Goal: Task Accomplishment & Management: Manage account settings

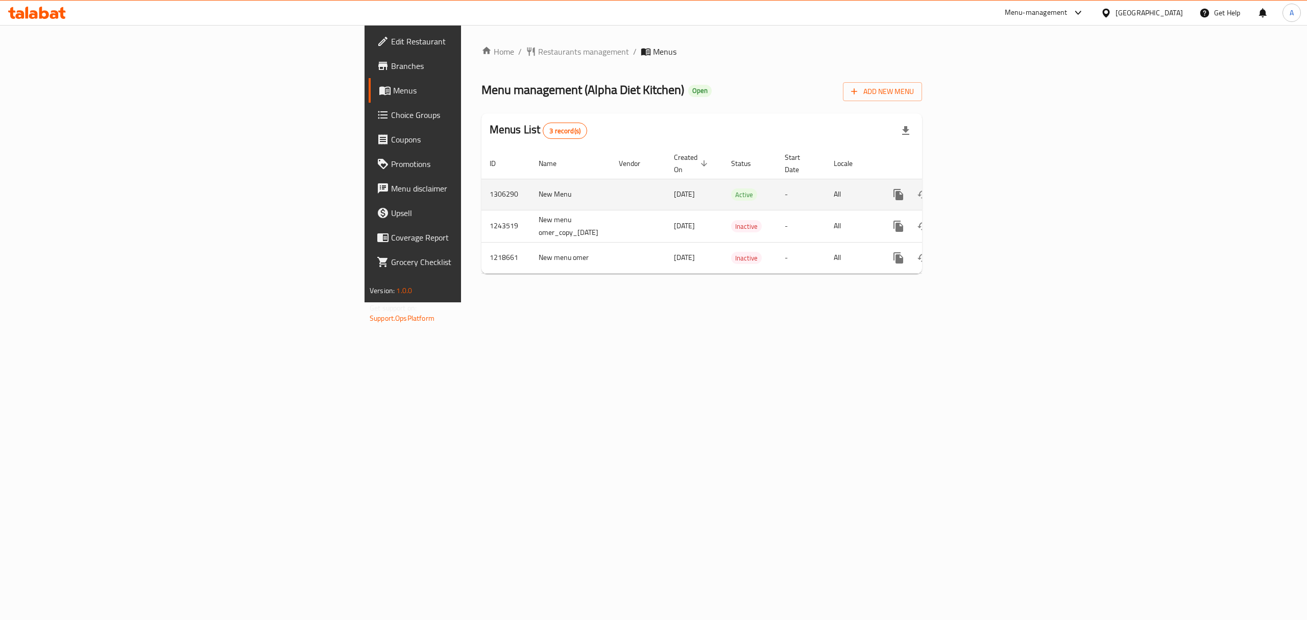
click at [978, 190] on icon "enhanced table" at bounding box center [972, 194] width 12 height 12
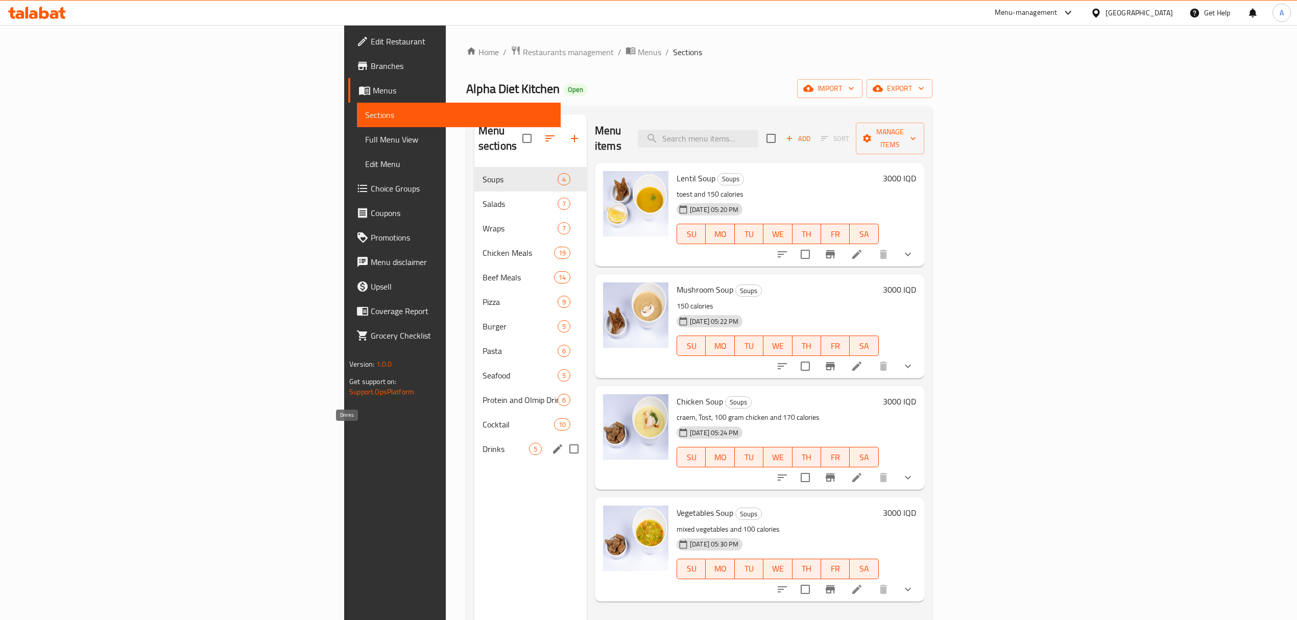
click at [482, 443] on span "Drinks" at bounding box center [505, 449] width 46 height 12
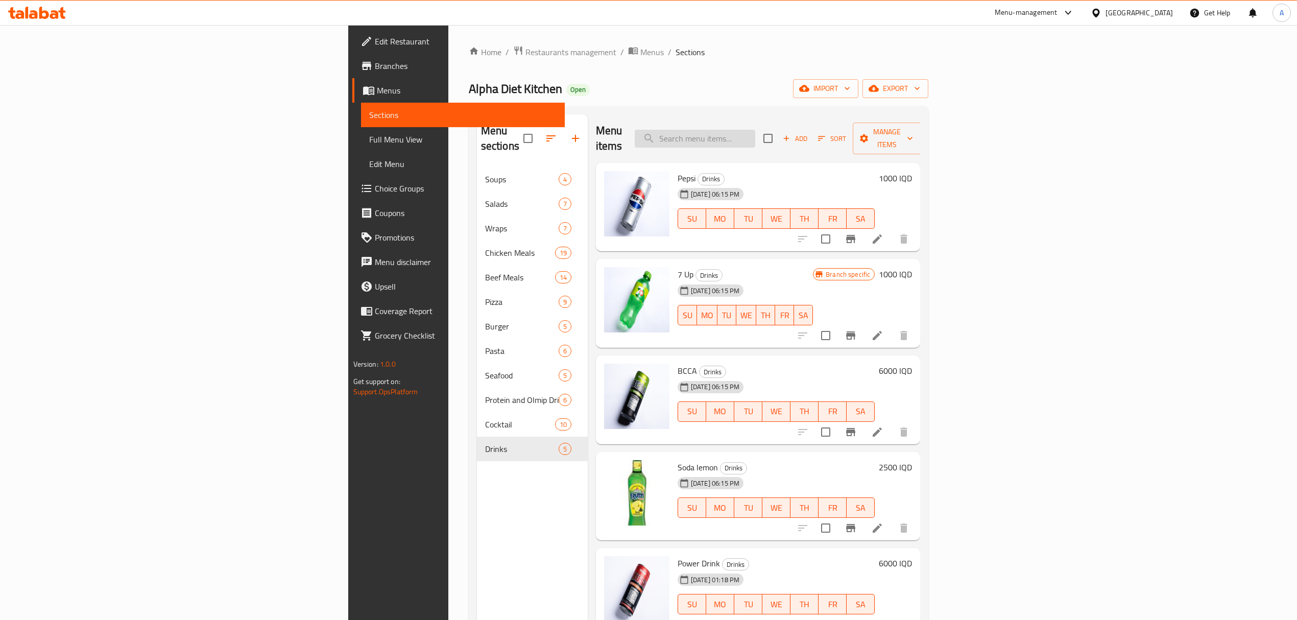
click at [755, 130] on input "search" at bounding box center [695, 139] width 120 height 18
paste input "662620"
type input "662620"
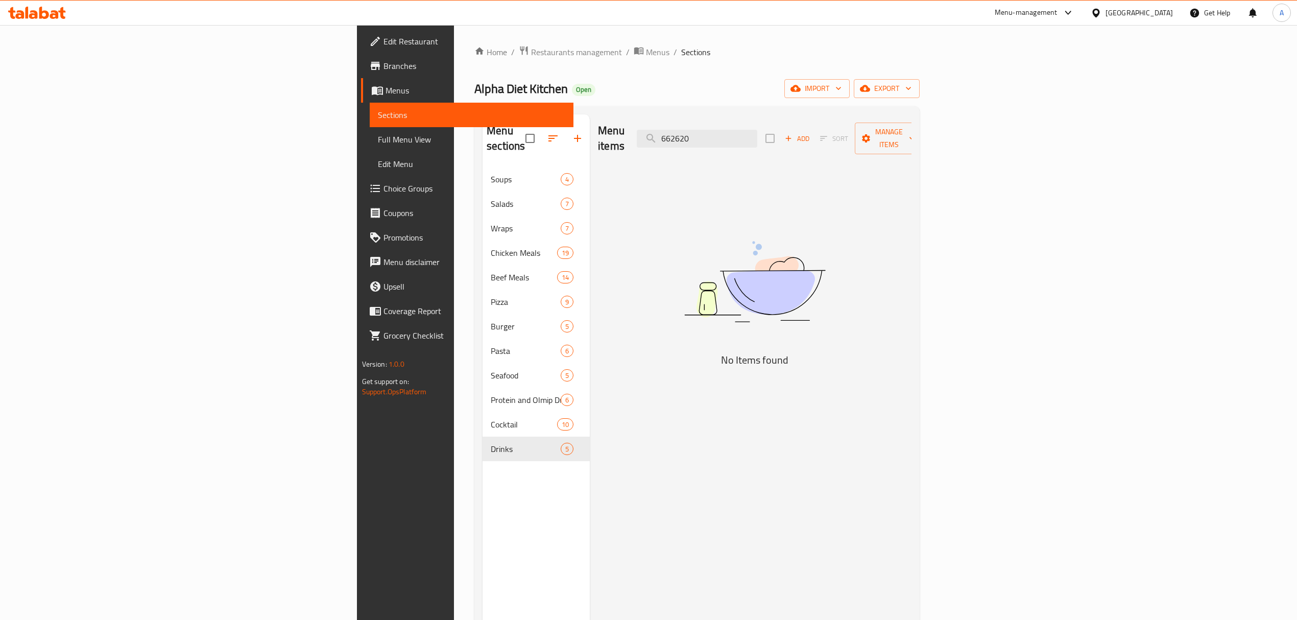
drag, startPoint x: 797, startPoint y: 132, endPoint x: 715, endPoint y: 150, distance: 84.6
click at [721, 146] on div "Menu items 662620 Add Sort Manage items" at bounding box center [754, 138] width 313 height 48
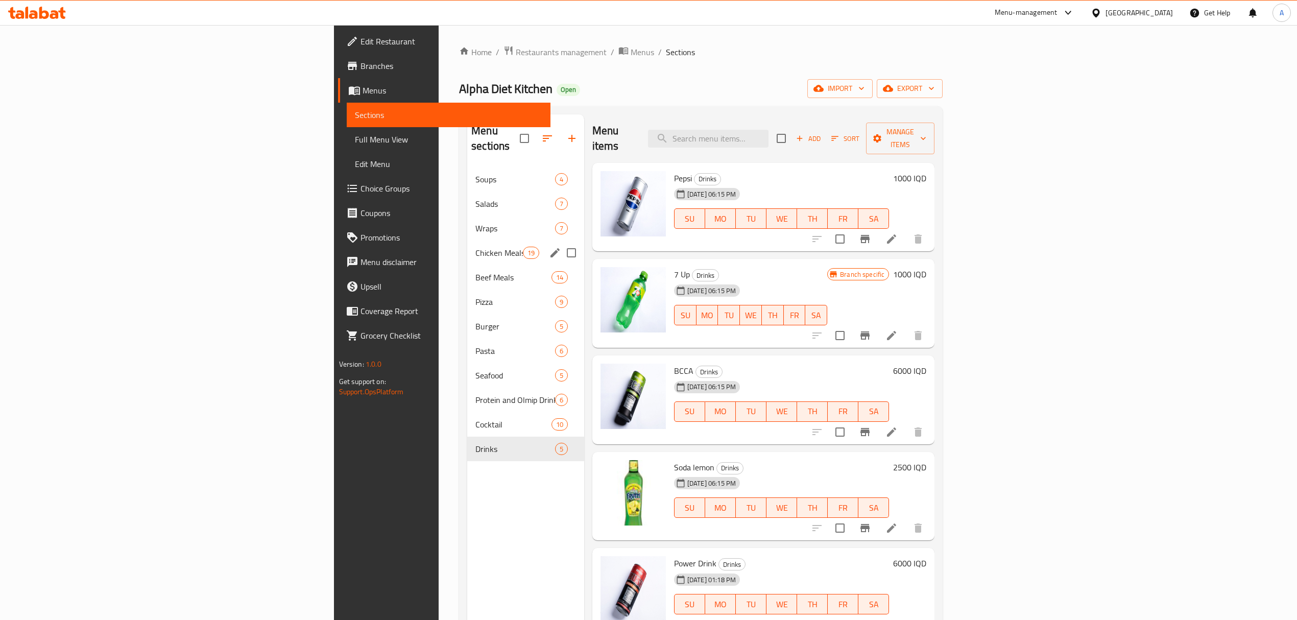
click at [467, 225] on div "Wraps 7" at bounding box center [525, 228] width 117 height 25
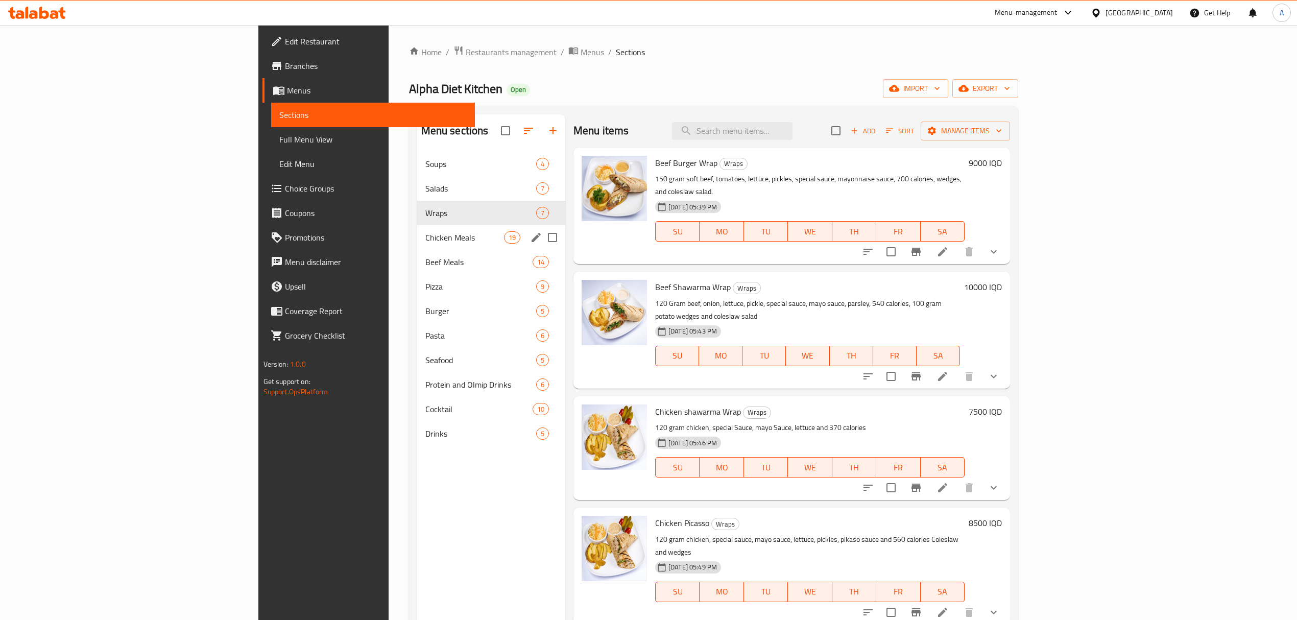
click at [417, 248] on div "Chicken Meals 19" at bounding box center [491, 237] width 148 height 25
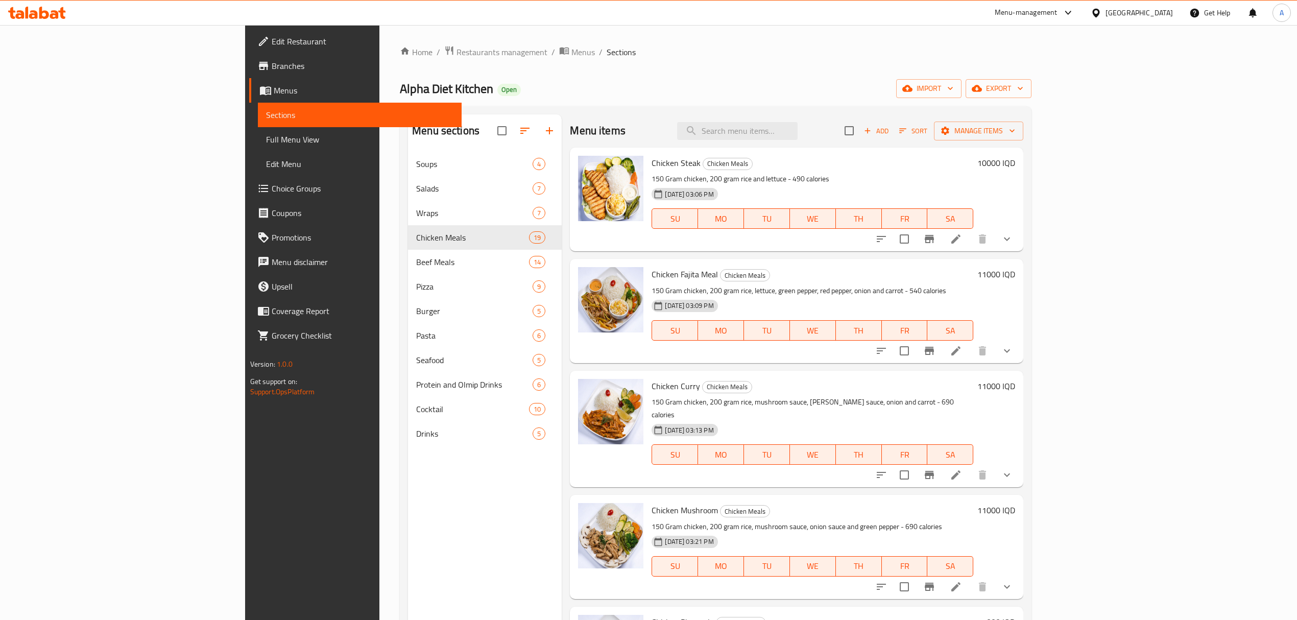
drag, startPoint x: 834, startPoint y: 108, endPoint x: 796, endPoint y: 160, distance: 64.0
click at [834, 109] on div "Menu sections Soups 4 Salads 7 Wraps 7 Chicken Meals 19 Beef Meals 14 Pizza 9 B…" at bounding box center [715, 424] width 631 height 636
click at [795, 160] on h6 "Chicken Steak Chicken Meals" at bounding box center [812, 163] width 322 height 14
click at [797, 131] on input "search" at bounding box center [737, 131] width 120 height 18
paste input "662620"
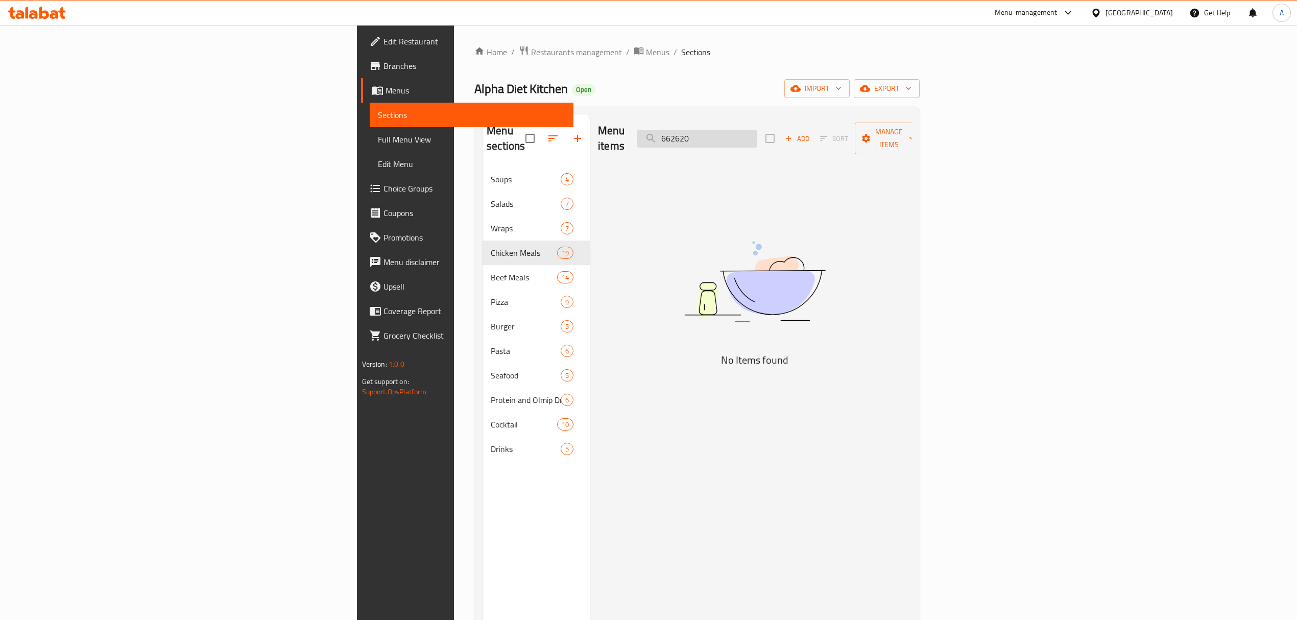
drag, startPoint x: 825, startPoint y: 126, endPoint x: 803, endPoint y: 130, distance: 22.3
click at [757, 130] on input "662620" at bounding box center [697, 139] width 120 height 18
click at [757, 133] on input "662620" at bounding box center [697, 139] width 120 height 18
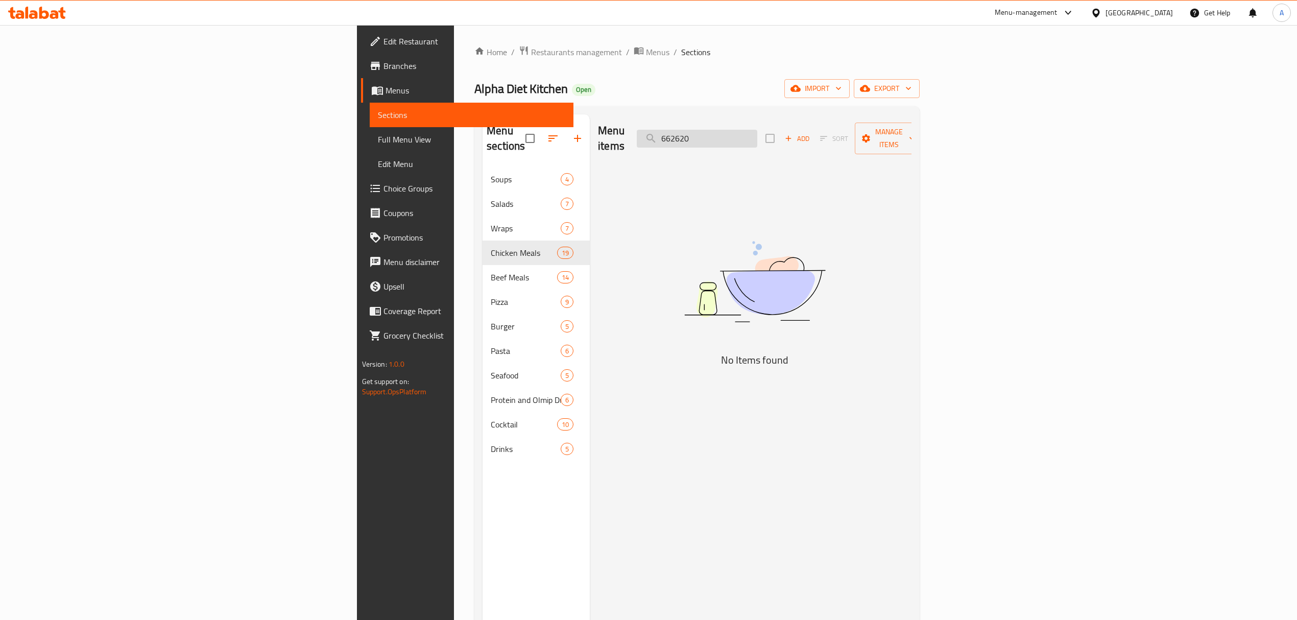
click at [757, 133] on input "662620" at bounding box center [697, 139] width 120 height 18
click at [819, 121] on div "Menu items 662620 Add Sort Manage items" at bounding box center [754, 138] width 313 height 48
click at [757, 130] on input "662620" at bounding box center [697, 139] width 120 height 18
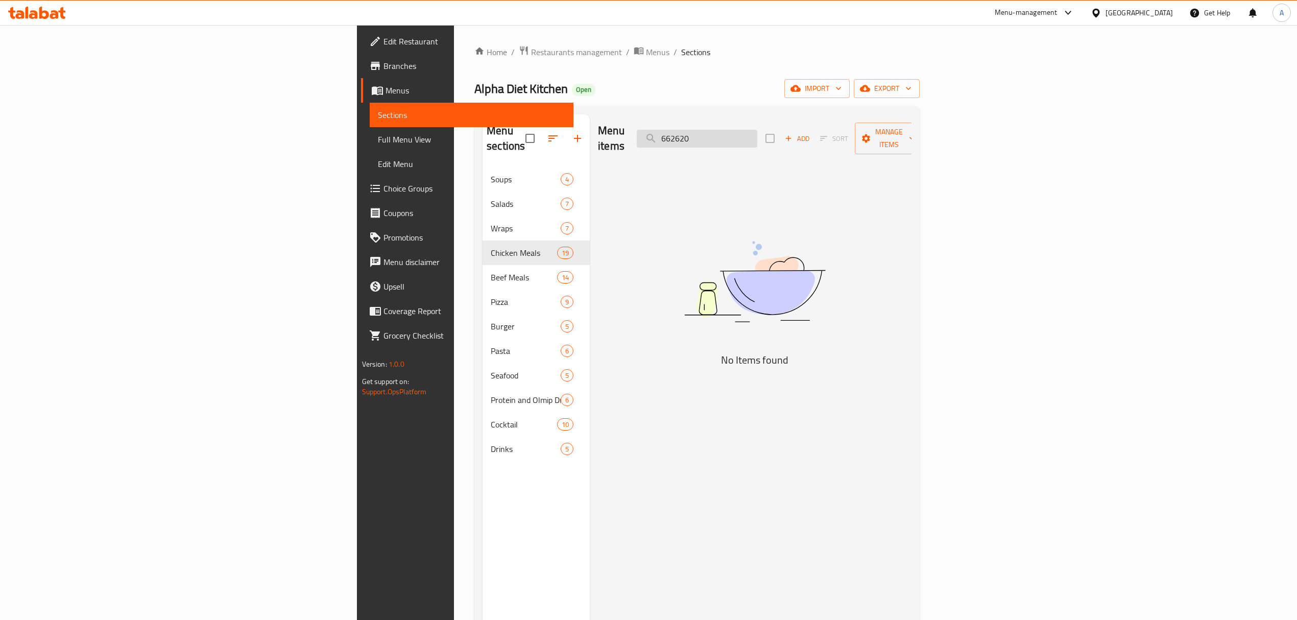
click at [757, 130] on input "662620" at bounding box center [697, 139] width 120 height 18
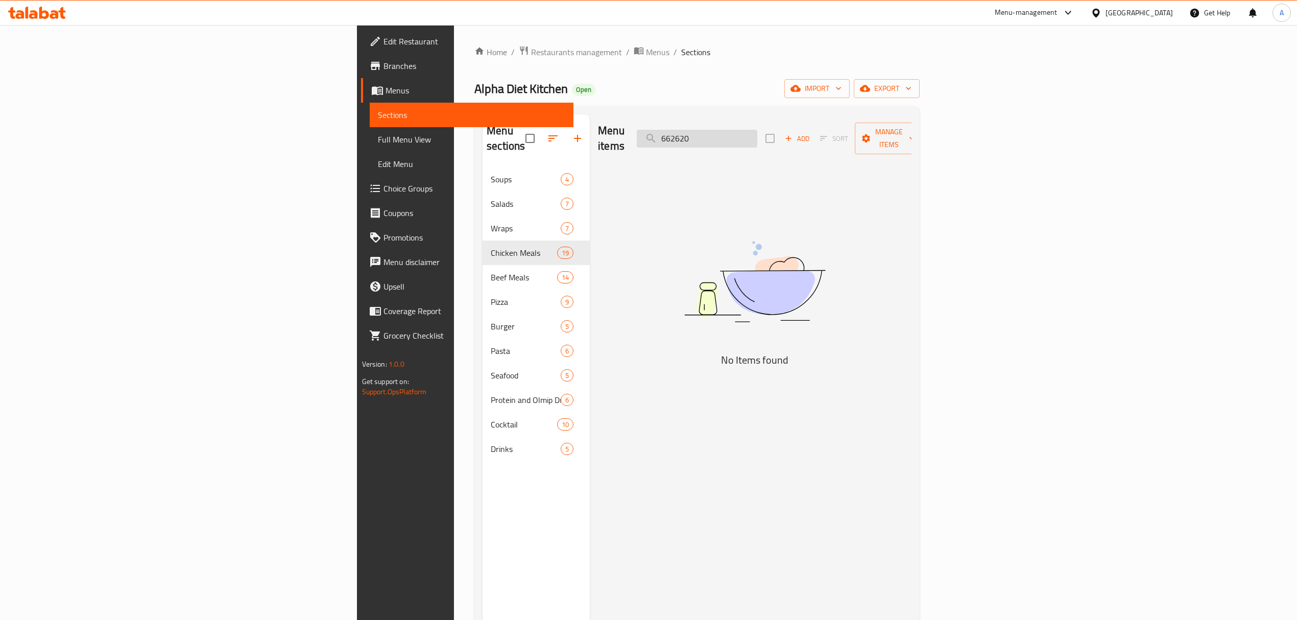
paste input "Chicken burger"
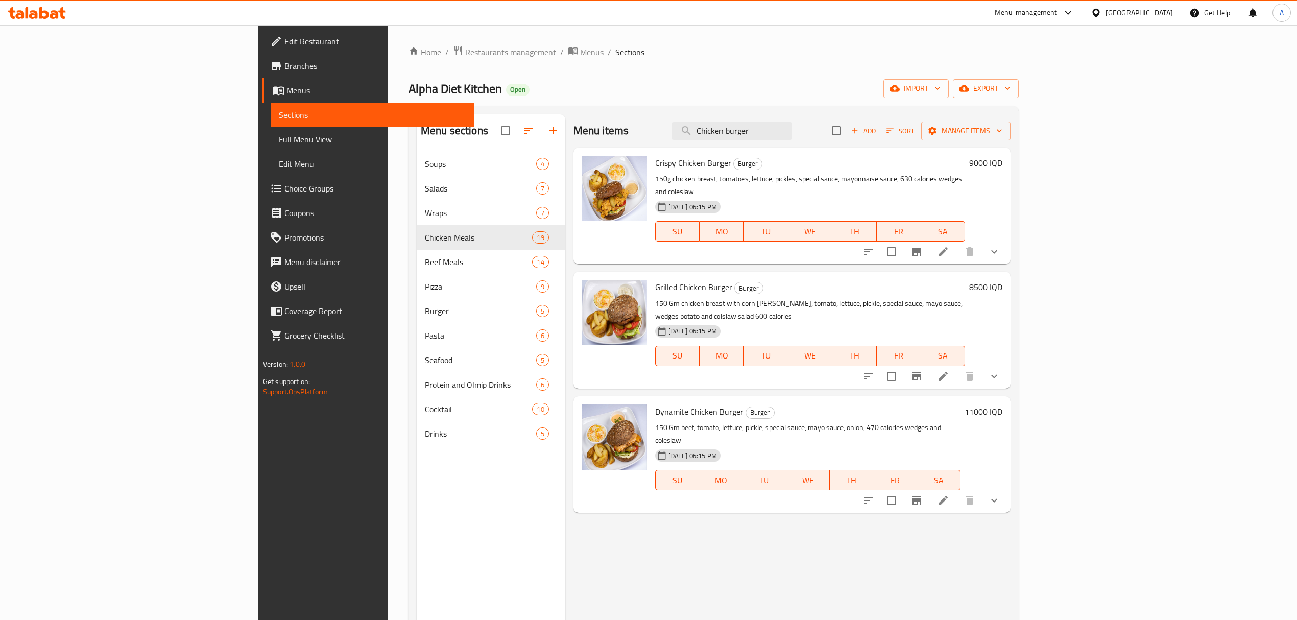
type input "Chicken burger"
click at [655, 279] on span "Grilled Chicken Burger" at bounding box center [693, 286] width 77 height 15
click at [388, 40] on div "Home / Restaurants management / Menus / Sections Alpha Diet Kitchen Open import…" at bounding box center [713, 394] width 651 height 738
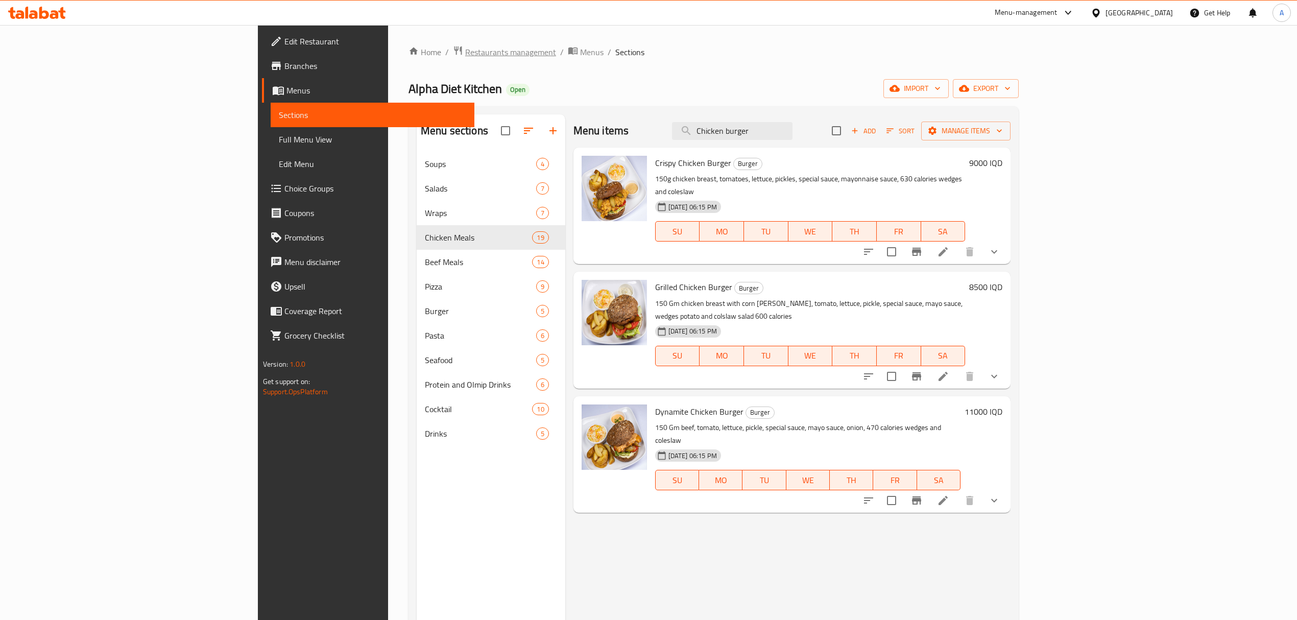
click at [465, 54] on span "Restaurants management" at bounding box center [510, 52] width 91 height 12
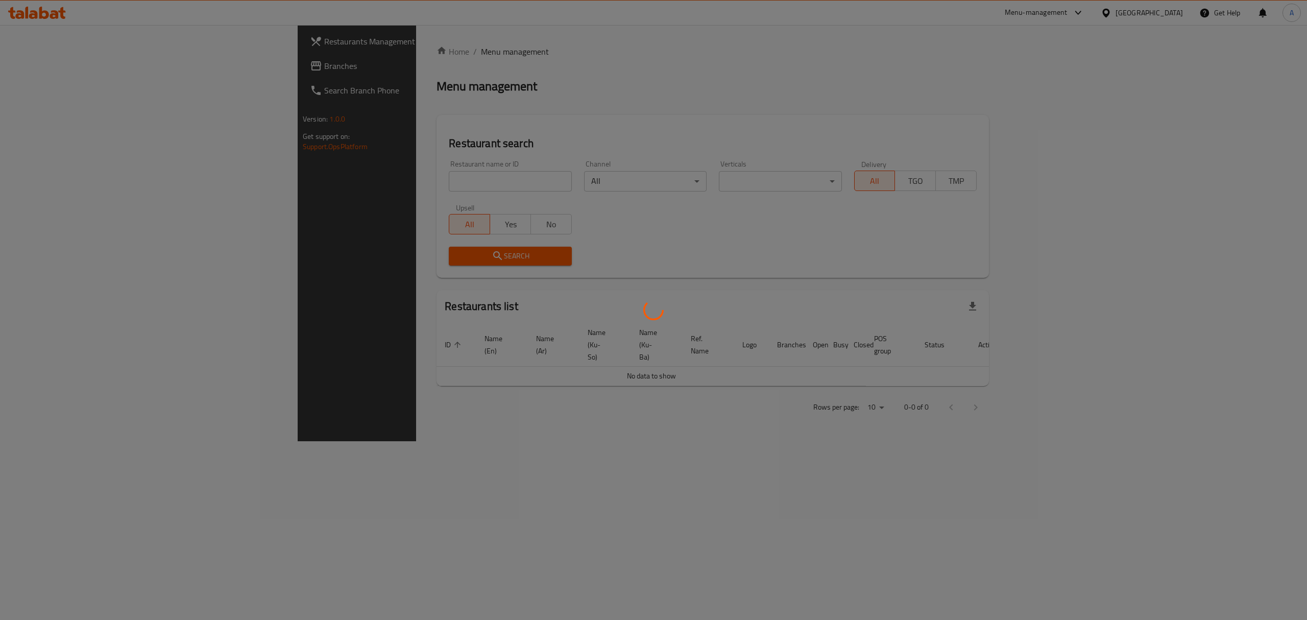
click at [405, 182] on div at bounding box center [653, 310] width 1307 height 620
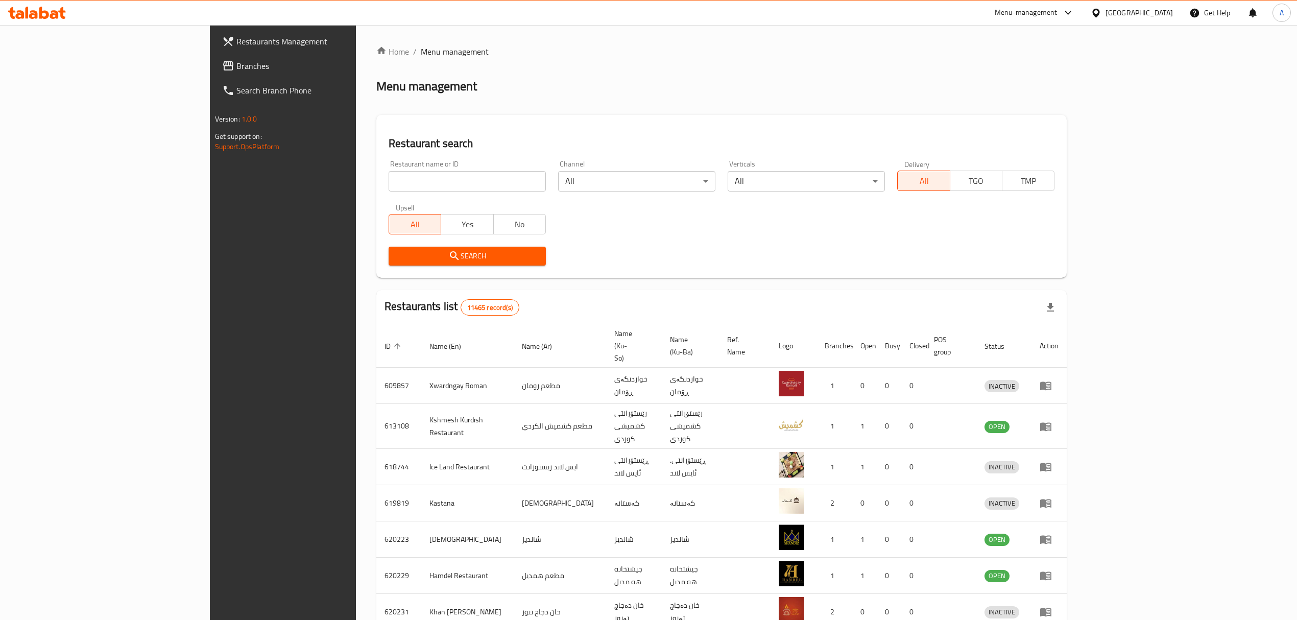
click at [388, 178] on input "search" at bounding box center [466, 181] width 157 height 20
type input "diet"
click button "Search" at bounding box center [466, 256] width 157 height 19
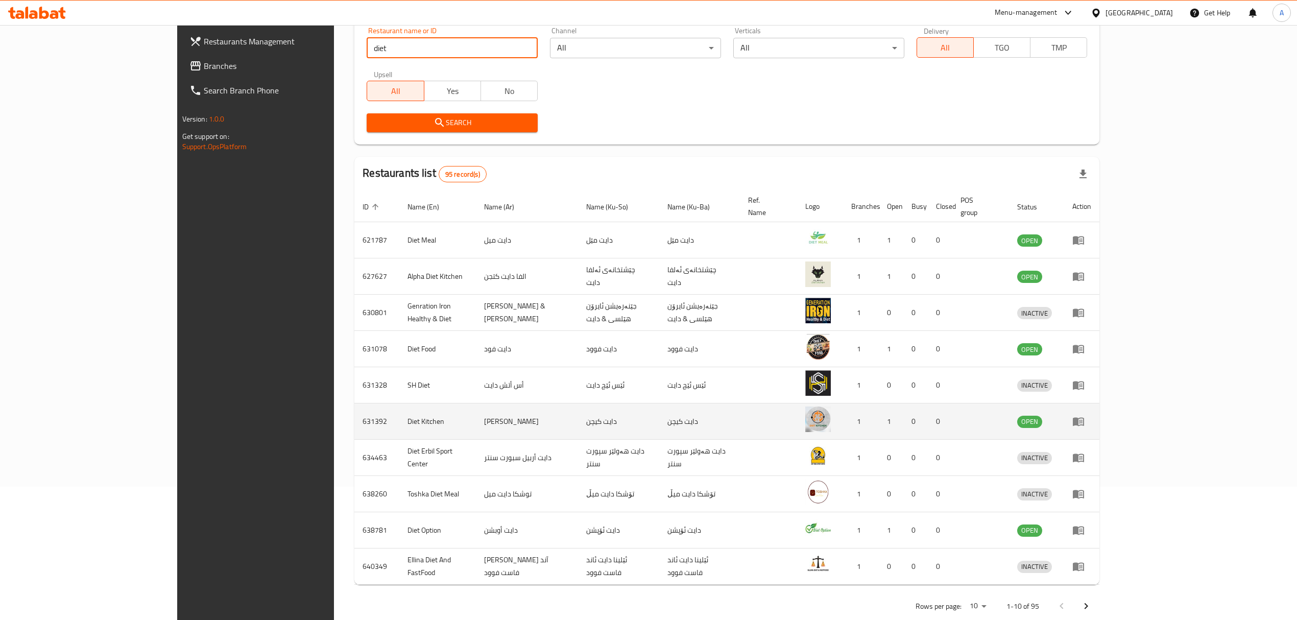
scroll to position [142, 0]
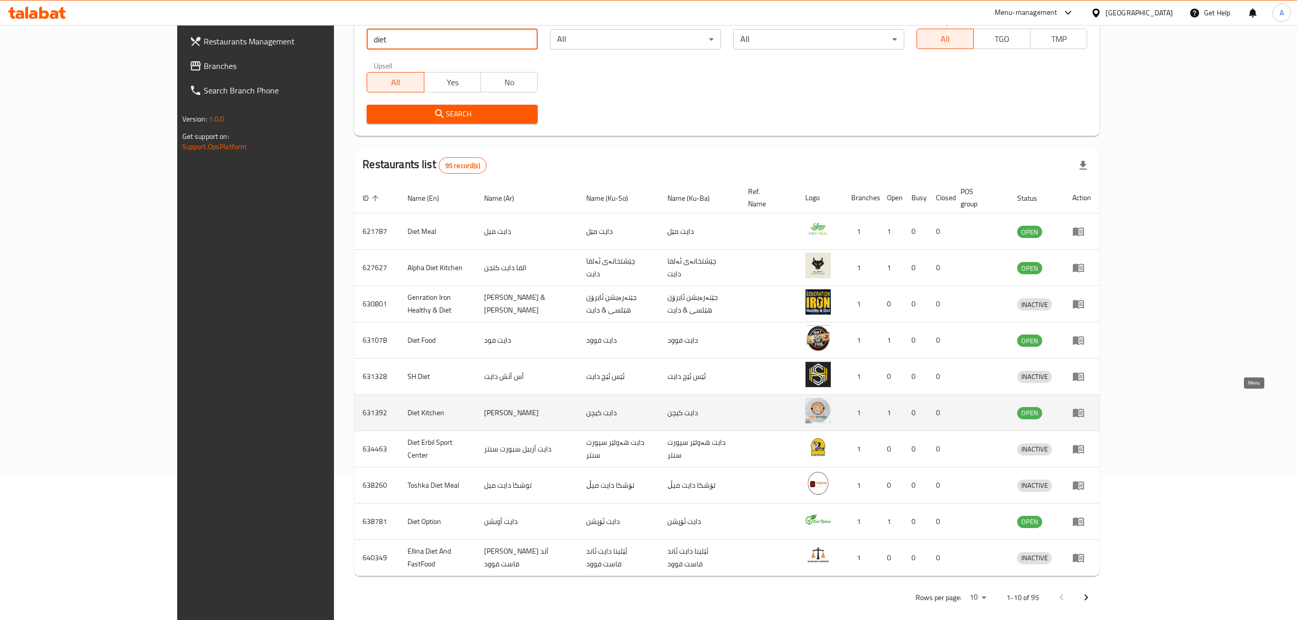
click at [1091, 406] on link "enhanced table" at bounding box center [1081, 412] width 19 height 12
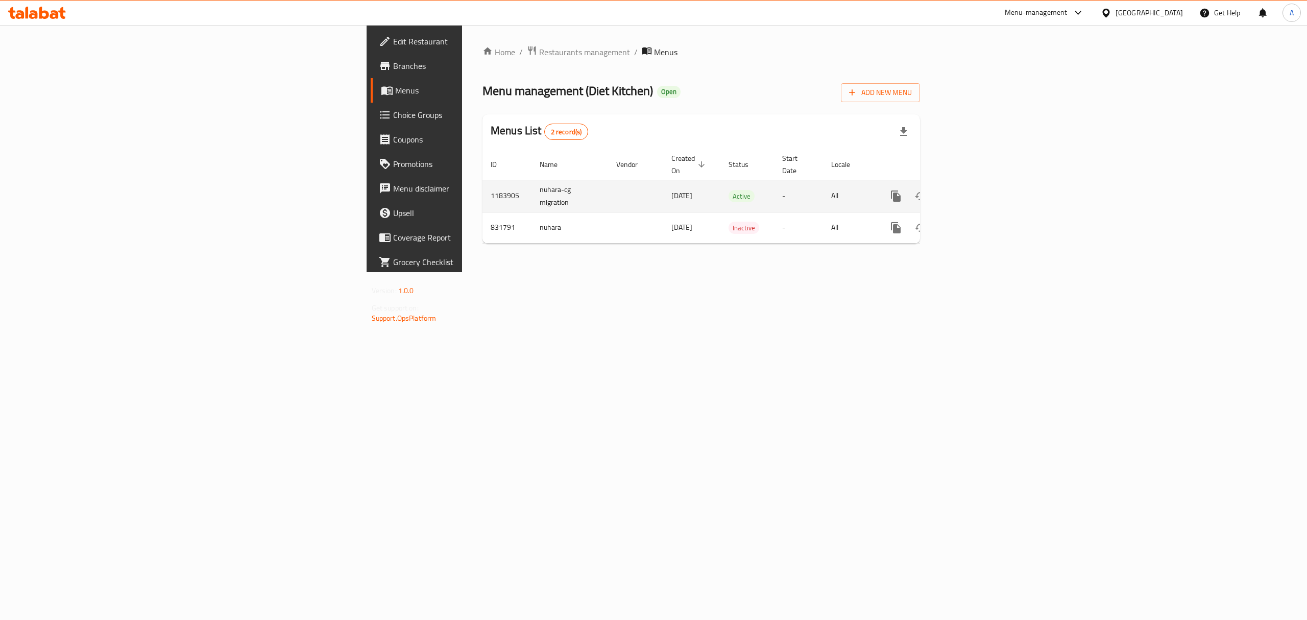
click at [982, 184] on link "enhanced table" at bounding box center [969, 196] width 25 height 25
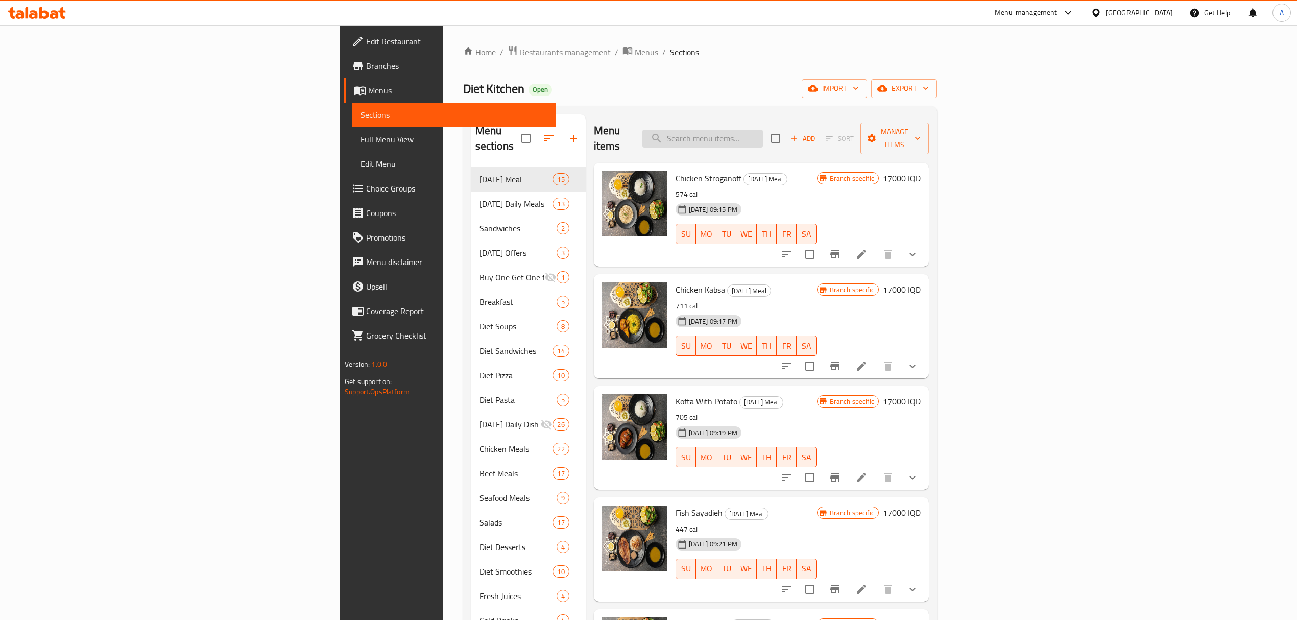
click at [763, 130] on input "search" at bounding box center [702, 139] width 120 height 18
paste input "Chicken burger"
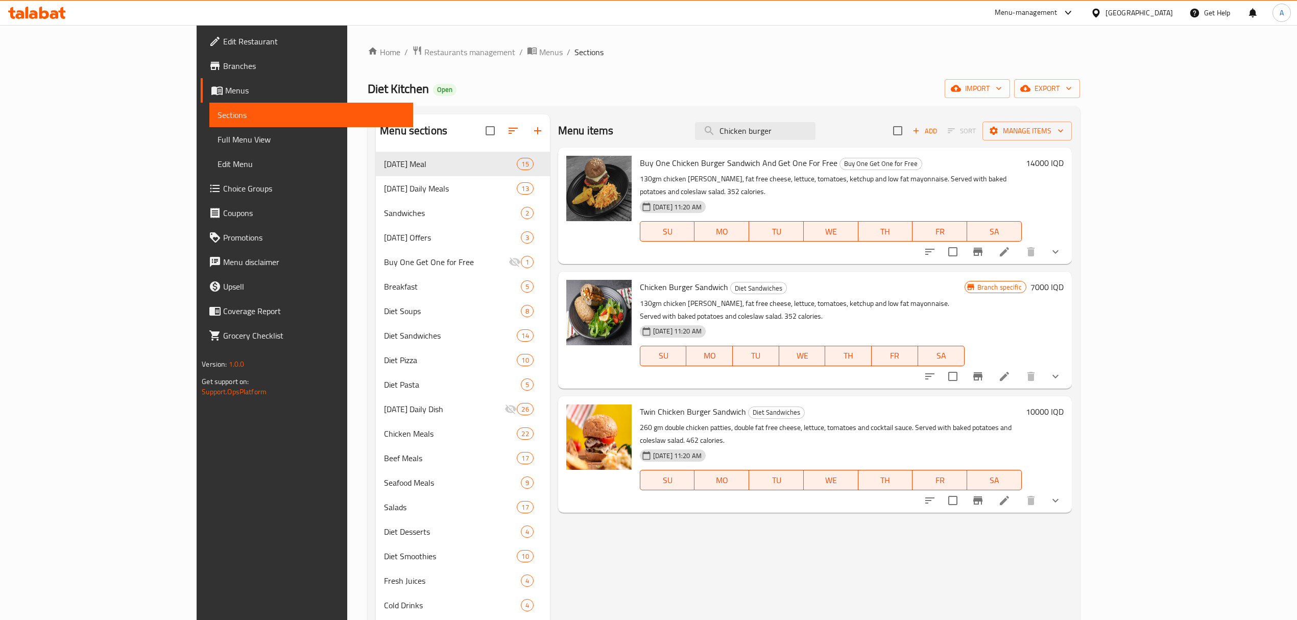
type input "Chicken burger"
click at [640, 167] on span "Buy One Chicken Burger Sandwich And Get One For Free" at bounding box center [739, 162] width 198 height 15
click at [640, 404] on span "Twin Chicken Burger Sandwich" at bounding box center [693, 411] width 106 height 15
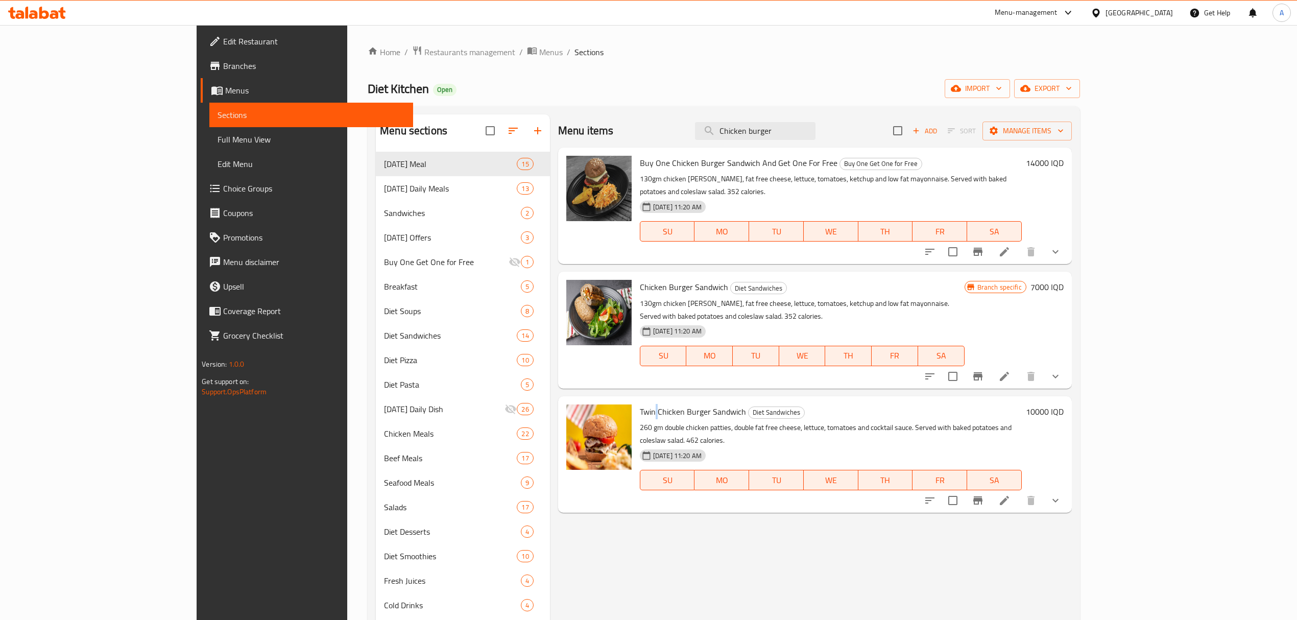
click at [640, 404] on span "Twin Chicken Burger Sandwich" at bounding box center [693, 411] width 106 height 15
click at [640, 279] on span "Chicken Burger Sandwich" at bounding box center [684, 286] width 88 height 15
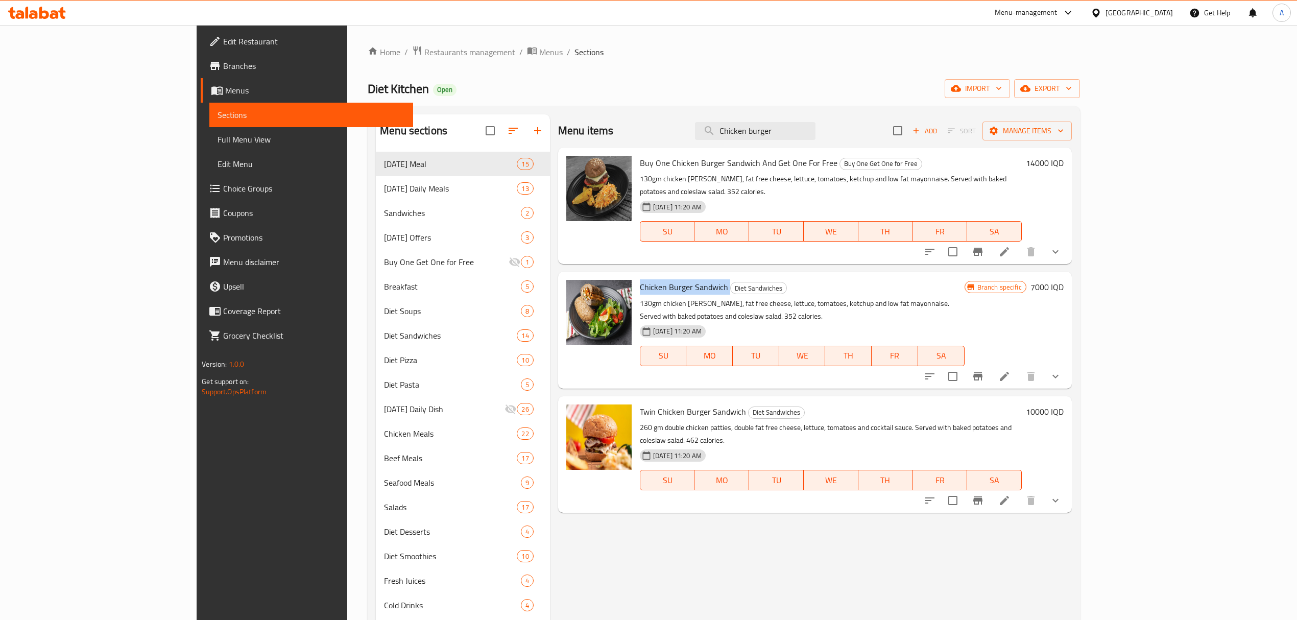
click at [640, 279] on span "Chicken Burger Sandwich" at bounding box center [684, 286] width 88 height 15
click at [640, 297] on p "130gm chicken [PERSON_NAME], fat free cheese, lettuce, tomatoes, ketchup and lo…" at bounding box center [802, 310] width 325 height 26
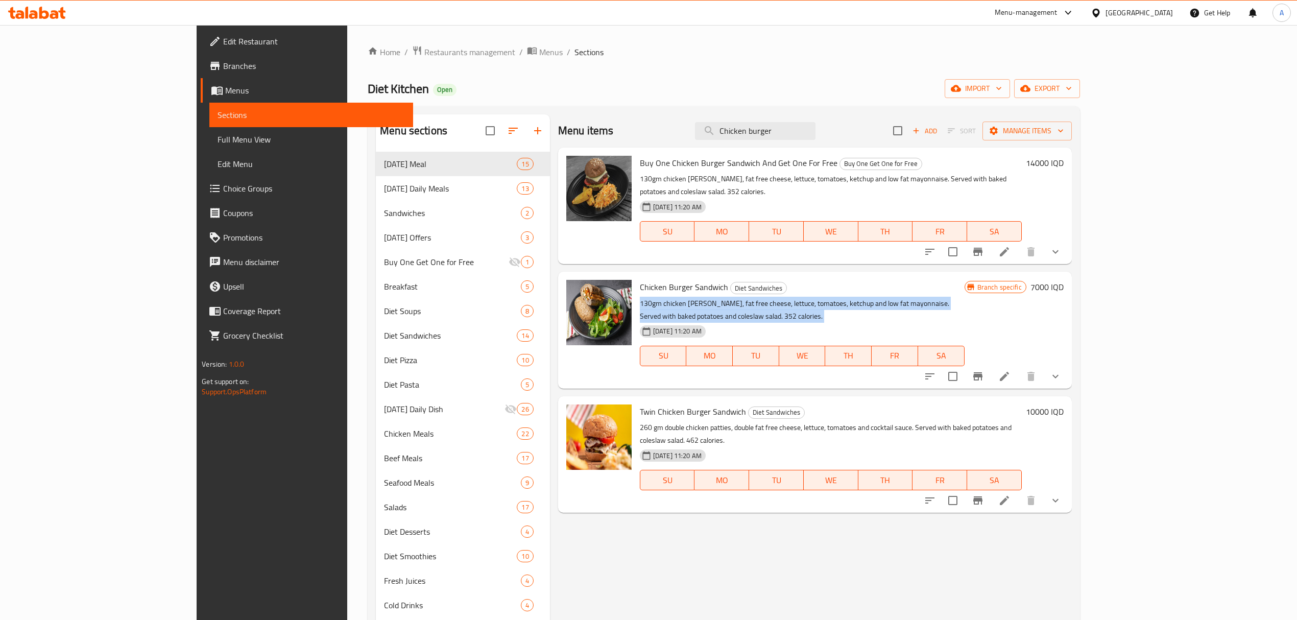
click at [640, 297] on p "130gm chicken [PERSON_NAME], fat free cheese, lettuce, tomatoes, ketchup and lo…" at bounding box center [802, 310] width 325 height 26
click at [984, 370] on icon "Branch-specific-item" at bounding box center [977, 376] width 12 height 12
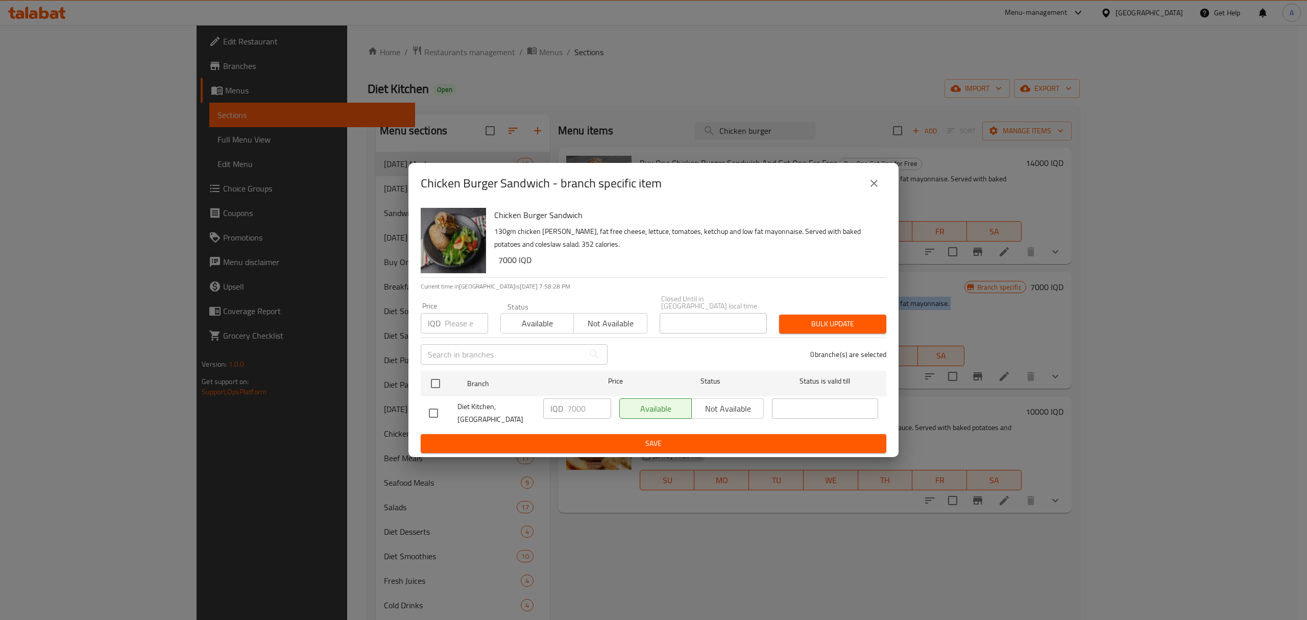
click at [447, 241] on img "button" at bounding box center [453, 240] width 65 height 65
click at [874, 189] on icon "close" at bounding box center [874, 183] width 12 height 12
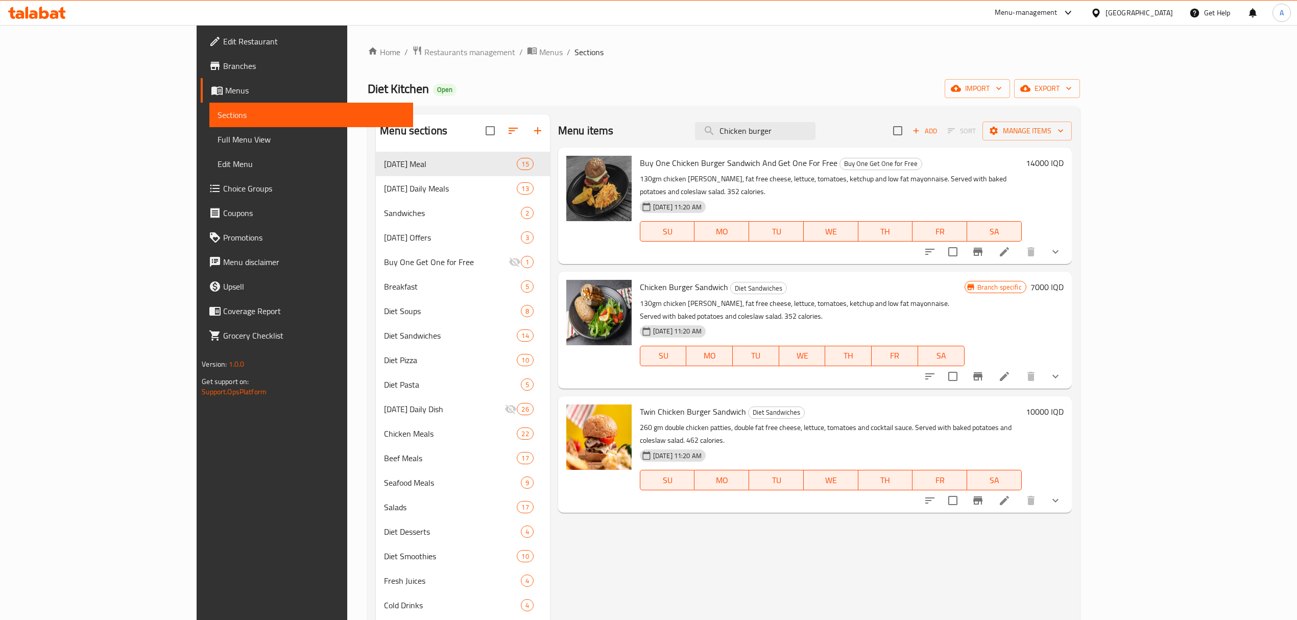
click at [641, 158] on span "Buy One Chicken Burger Sandwich And Get One For Free" at bounding box center [739, 162] width 198 height 15
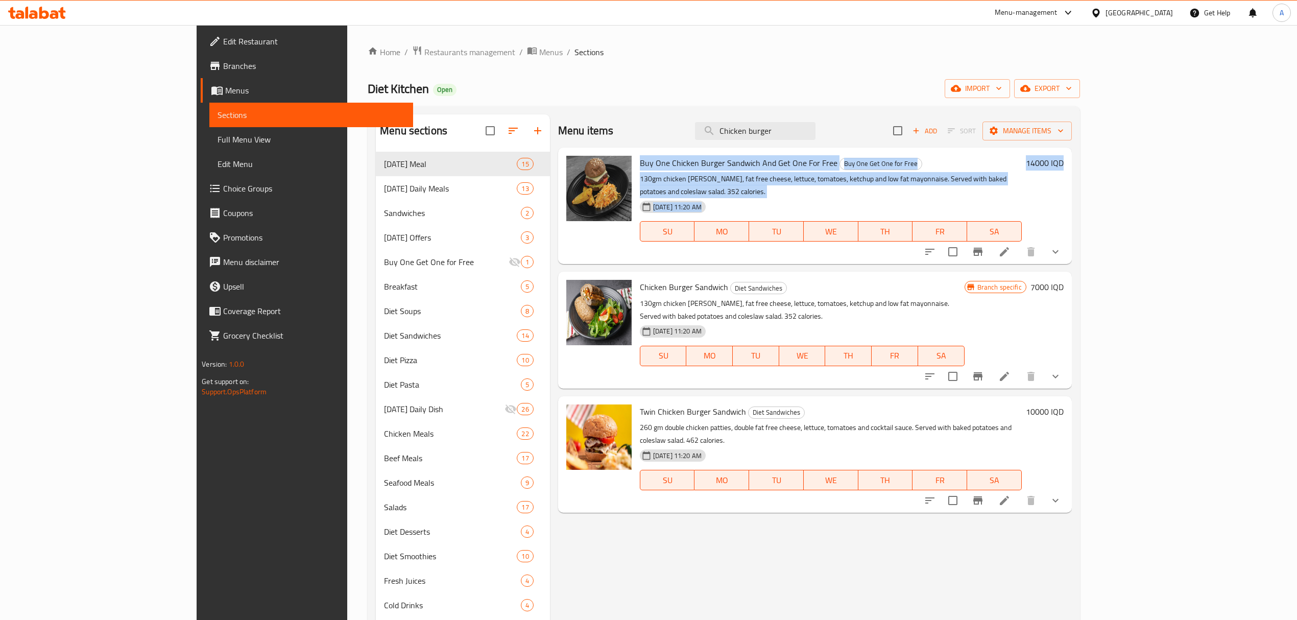
drag, startPoint x: 641, startPoint y: 158, endPoint x: 958, endPoint y: 213, distance: 321.7
click at [958, 217] on div "Buy One Chicken Burger Sandwich And Get One For Free Buy One Get One for Free 1…" at bounding box center [831, 206] width 390 height 108
click at [955, 161] on h6 "Buy One Chicken Burger Sandwich And Get One For Free Buy One Get One for Free" at bounding box center [831, 163] width 382 height 14
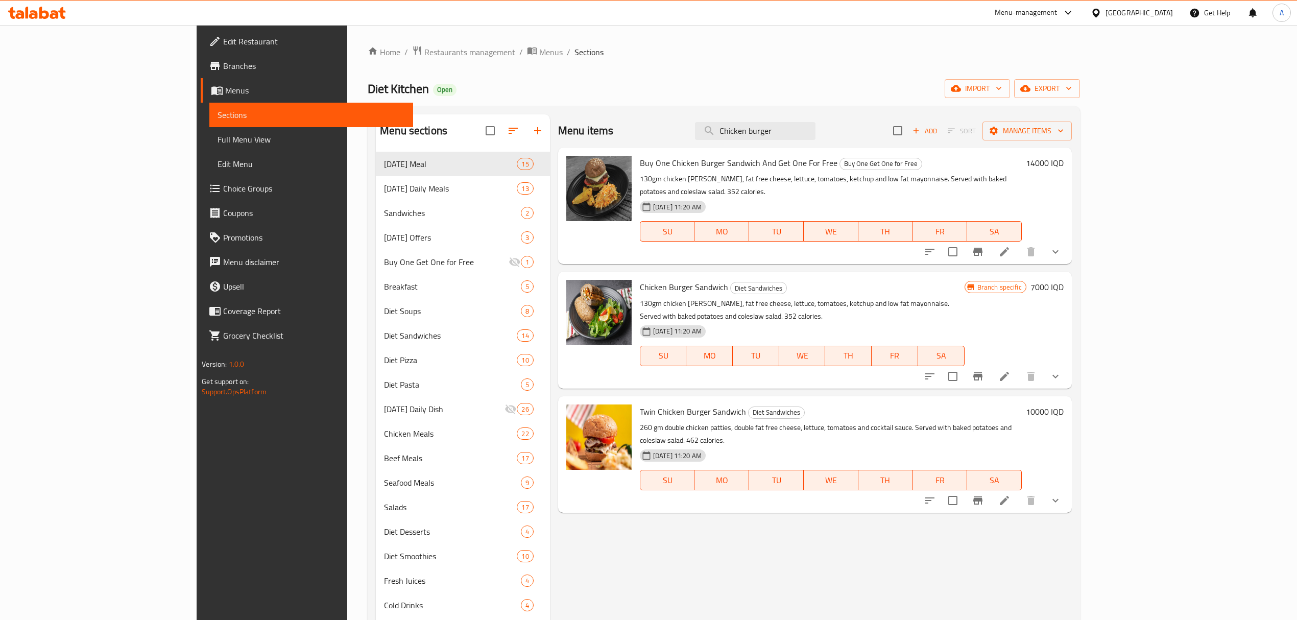
click at [958, 180] on p "130gm chicken [PERSON_NAME], fat free cheese, lettuce, tomatoes, ketchup and lo…" at bounding box center [831, 186] width 382 height 26
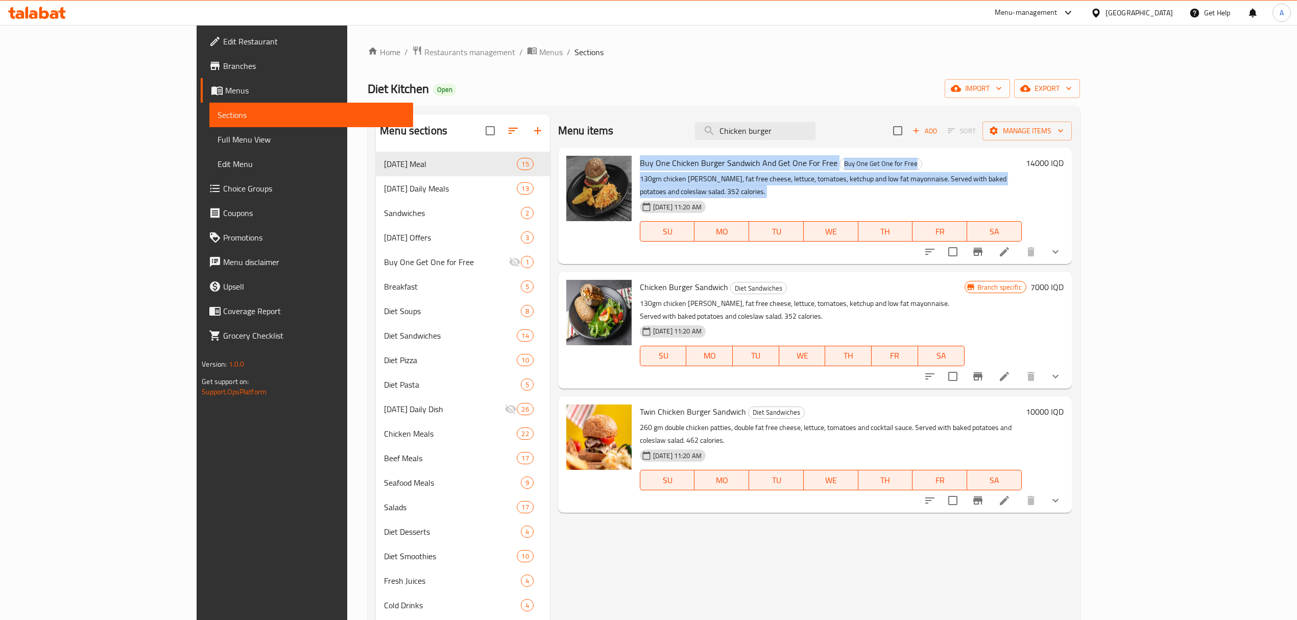
drag, startPoint x: 958, startPoint y: 180, endPoint x: 608, endPoint y: 164, distance: 350.0
click at [636, 164] on div "Buy One Chicken Burger Sandwich And Get One For Free Buy One Get One for Free 1…" at bounding box center [831, 206] width 390 height 108
click at [640, 164] on span "Buy One Chicken Burger Sandwich And Get One For Free" at bounding box center [739, 162] width 198 height 15
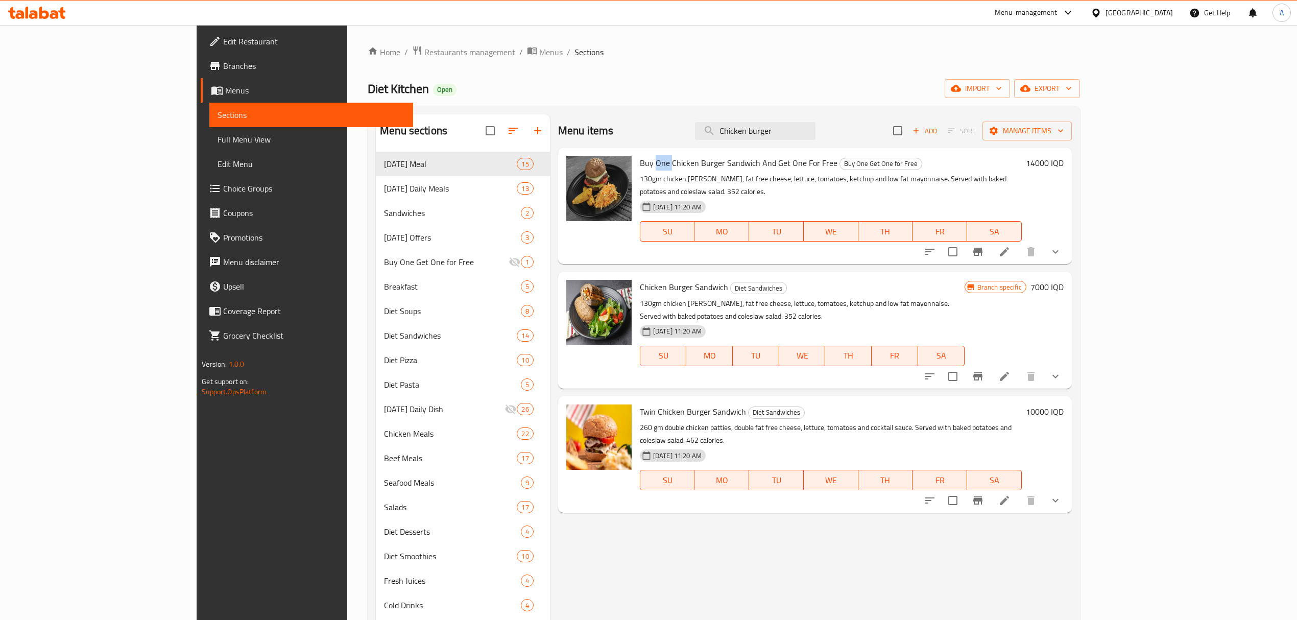
click at [640, 164] on span "Buy One Chicken Burger Sandwich And Get One For Free" at bounding box center [739, 162] width 198 height 15
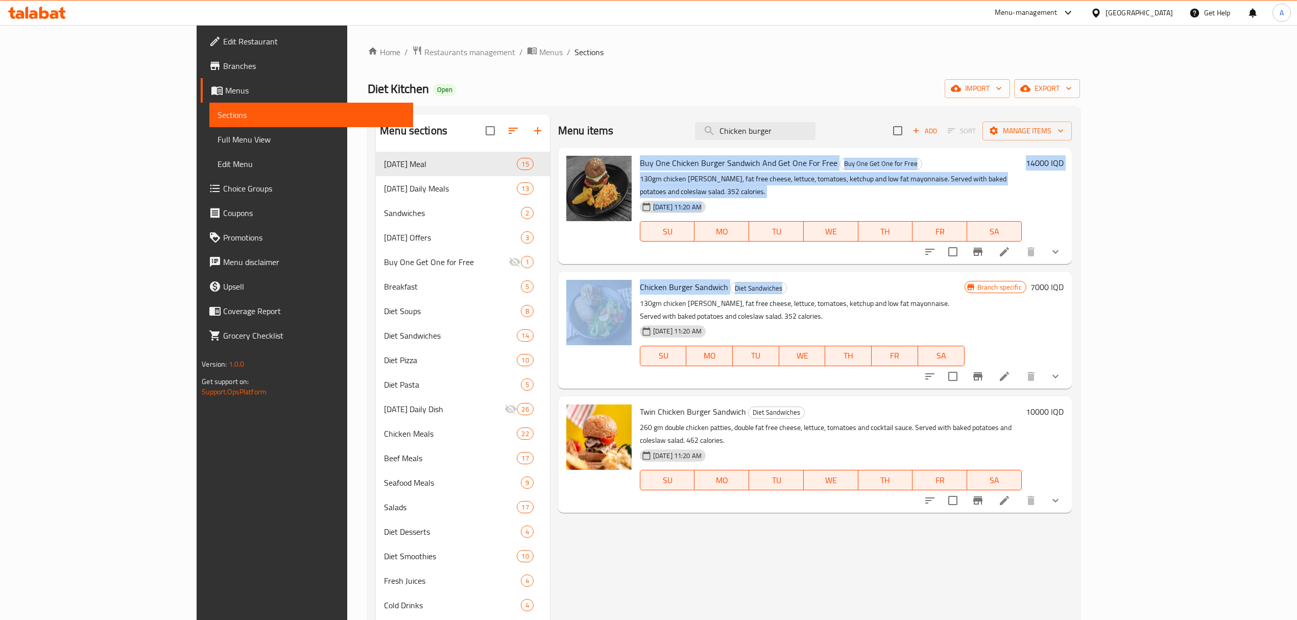
drag, startPoint x: 608, startPoint y: 164, endPoint x: 883, endPoint y: 260, distance: 291.1
click at [883, 258] on div "Menu items Chicken burger Add Sort Manage items Buy One Chicken Burger Sandwich…" at bounding box center [811, 424] width 522 height 620
click at [640, 279] on span "Chicken Burger Sandwich" at bounding box center [684, 286] width 88 height 15
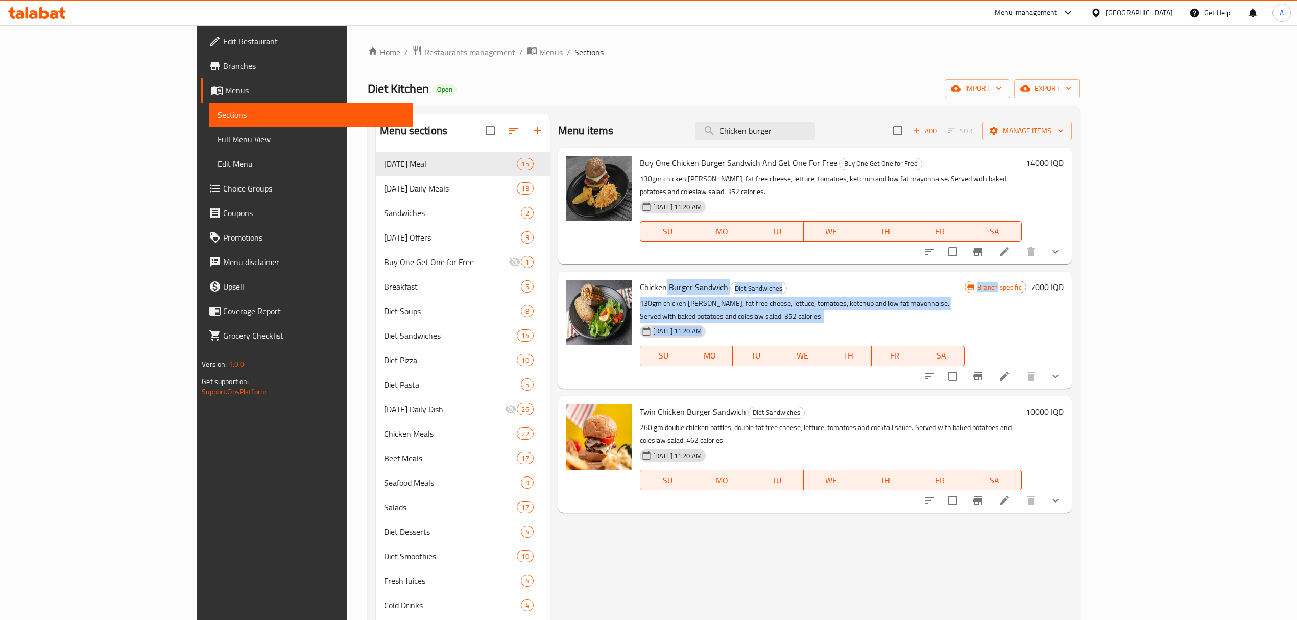
drag, startPoint x: 616, startPoint y: 276, endPoint x: 946, endPoint y: 313, distance: 332.4
click at [946, 313] on div "Chicken Burger Sandwich Diet Sandwiches 130gm chicken [PERSON_NAME], fat free c…" at bounding box center [802, 330] width 333 height 108
click at [944, 297] on p "130gm chicken [PERSON_NAME], fat free cheese, lettuce, tomatoes, ketchup and lo…" at bounding box center [802, 310] width 325 height 26
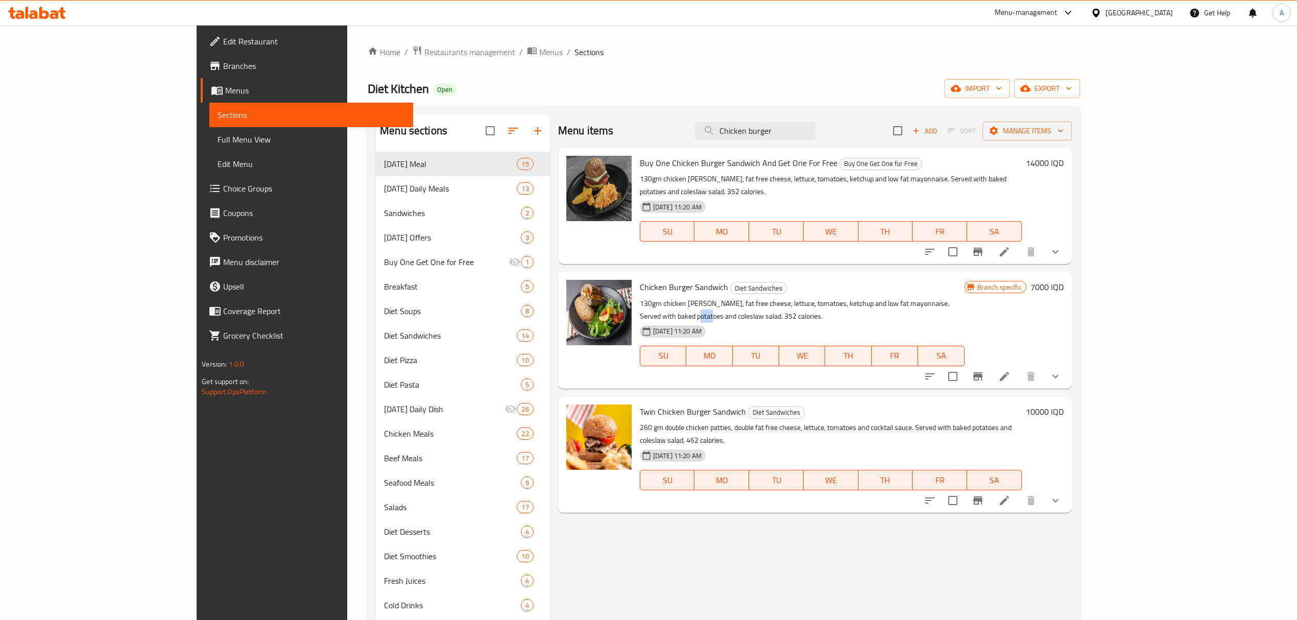
click at [944, 297] on p "130gm chicken [PERSON_NAME], fat free cheese, lettuce, tomatoes, ketchup and lo…" at bounding box center [802, 310] width 325 height 26
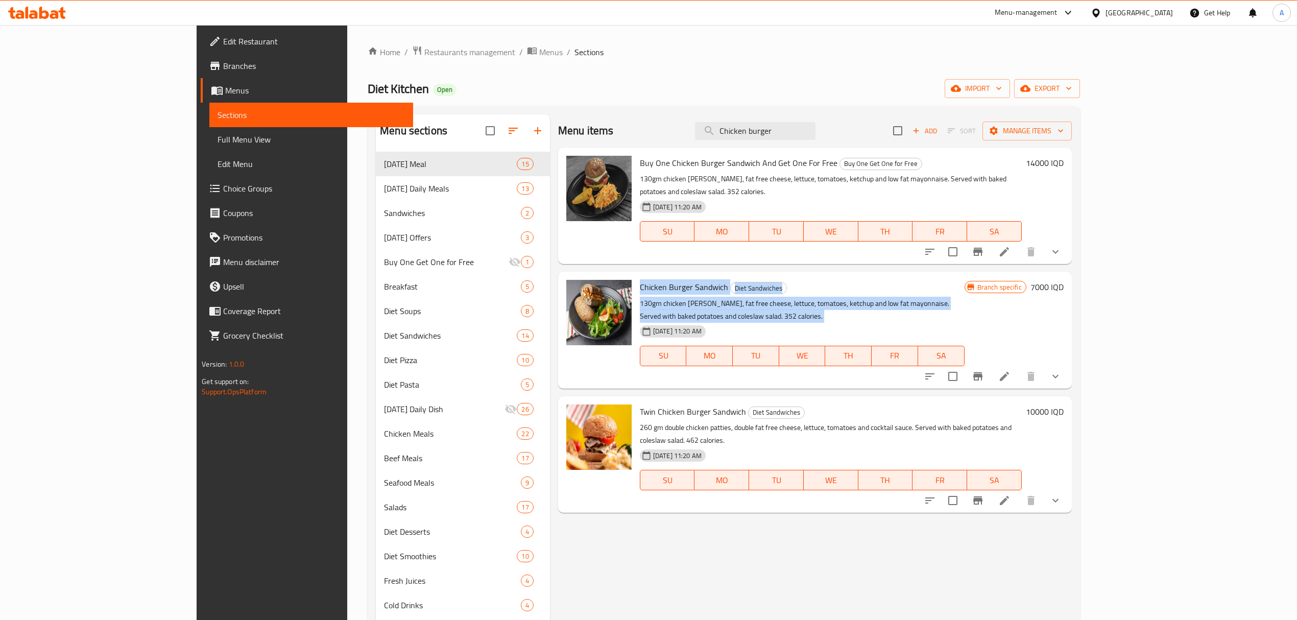
drag, startPoint x: 944, startPoint y: 294, endPoint x: 614, endPoint y: 278, distance: 331.2
click at [636, 278] on div "Chicken Burger Sandwich Diet Sandwiches 130gm chicken [PERSON_NAME], fat free c…" at bounding box center [802, 330] width 333 height 108
click at [640, 279] on span "Chicken Burger Sandwich" at bounding box center [684, 286] width 88 height 15
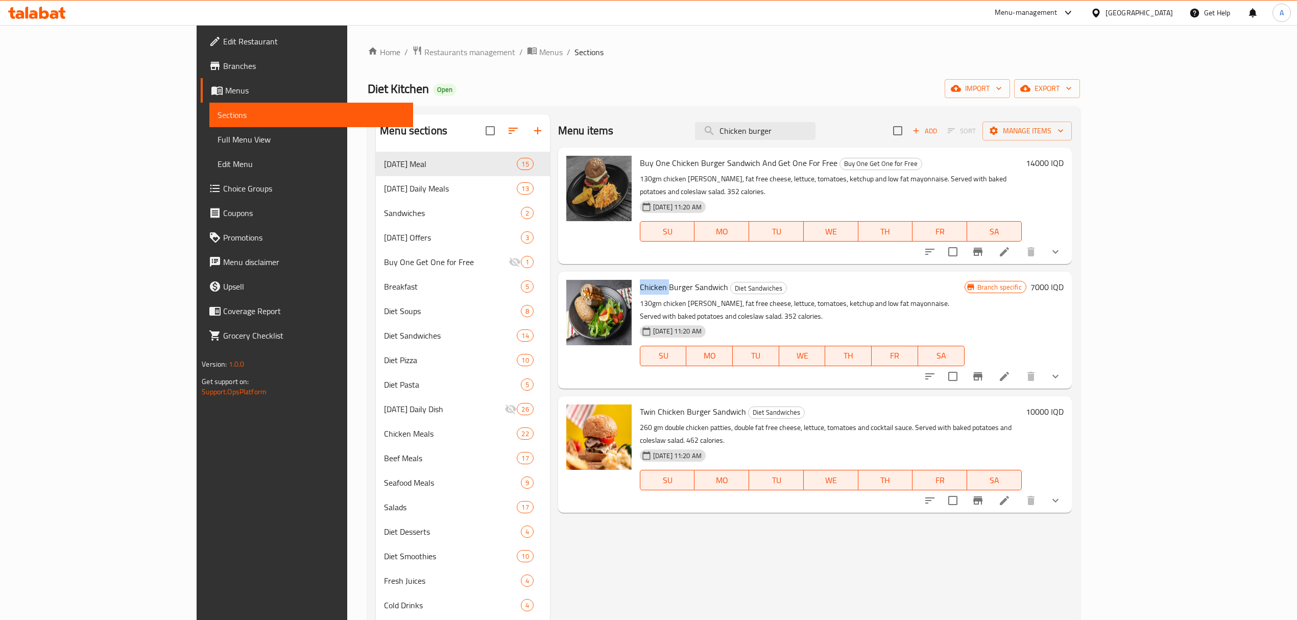
click at [640, 279] on span "Chicken Burger Sandwich" at bounding box center [684, 286] width 88 height 15
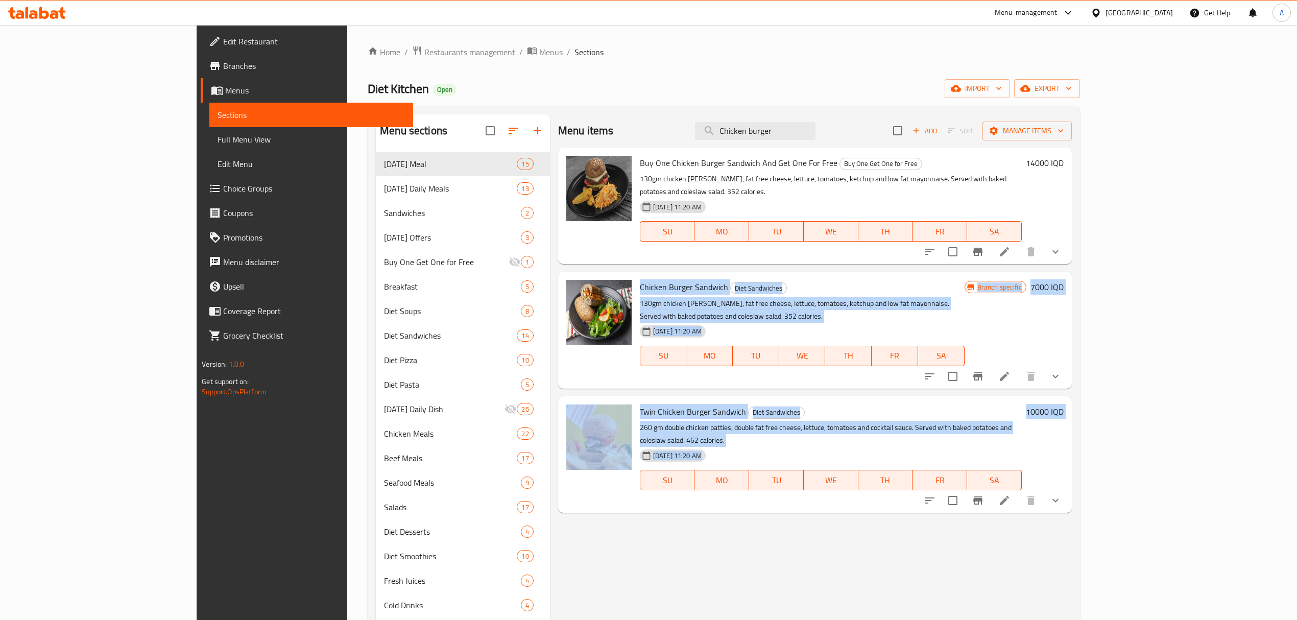
drag, startPoint x: 614, startPoint y: 278, endPoint x: 821, endPoint y: 528, distance: 324.4
click at [818, 527] on div "Menu items Chicken burger Add Sort Manage items Buy One Chicken Burger Sandwich…" at bounding box center [811, 424] width 522 height 620
click at [813, 525] on div "Menu items Chicken burger Add Sort Manage items Buy One Chicken Burger Sandwich…" at bounding box center [811, 424] width 522 height 620
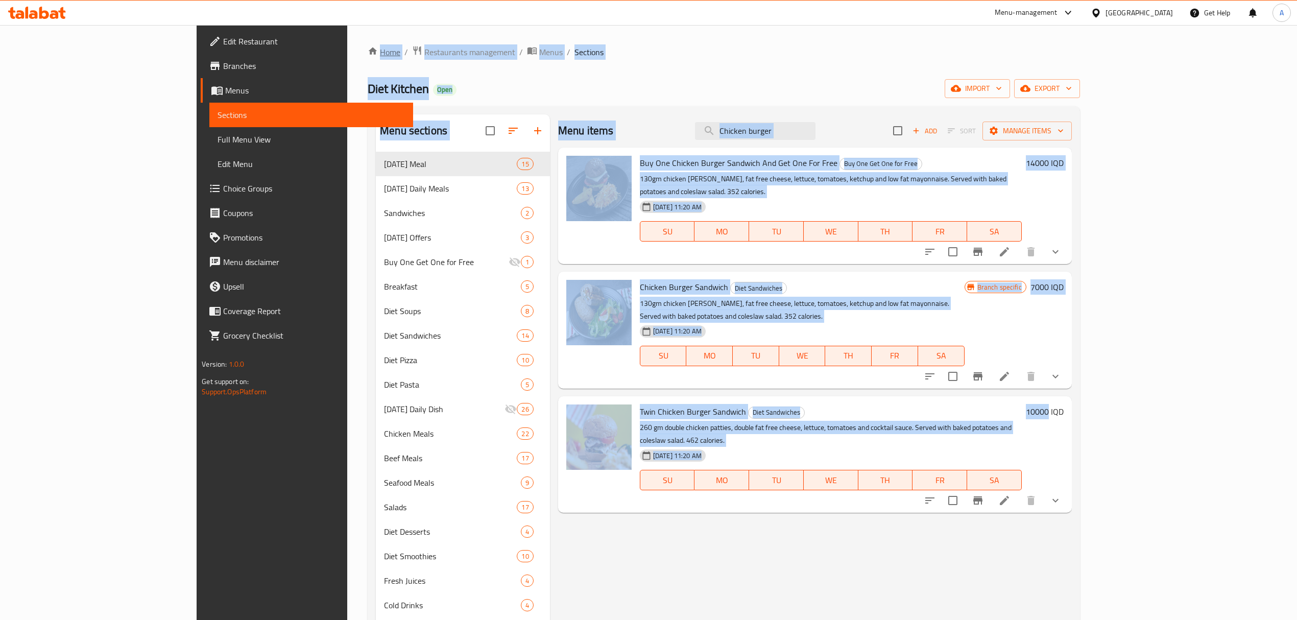
drag, startPoint x: 813, startPoint y: 525, endPoint x: 241, endPoint y: 47, distance: 744.7
click at [368, 47] on div "Home / Restaurants management / Menus / Sections Diet Kitchen Open import expor…" at bounding box center [724, 393] width 712 height 697
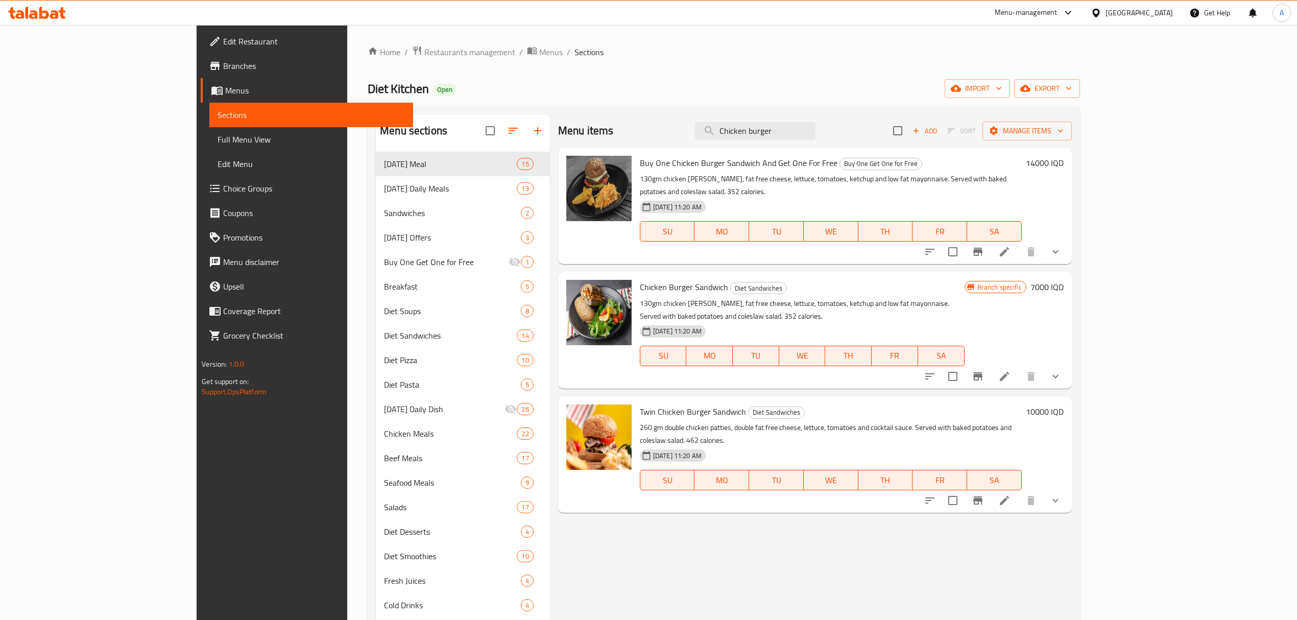
click at [347, 35] on div "Home / Restaurants management / Menus / Sections Diet Kitchen Open import expor…" at bounding box center [723, 394] width 753 height 738
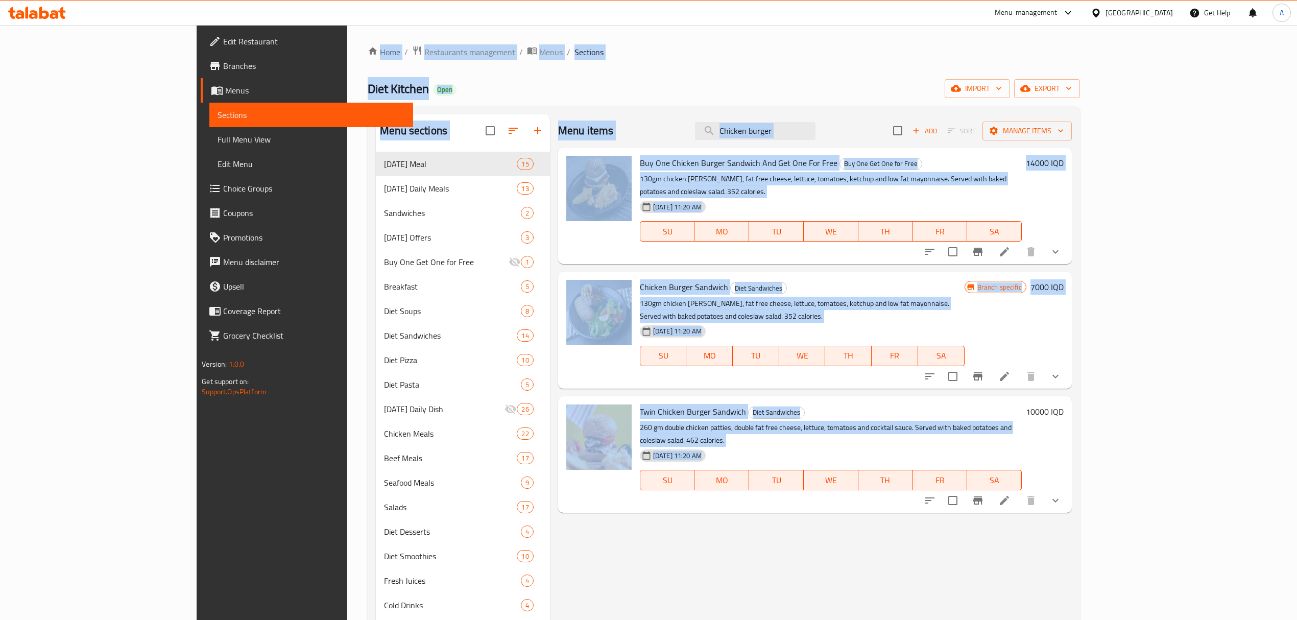
scroll to position [143, 0]
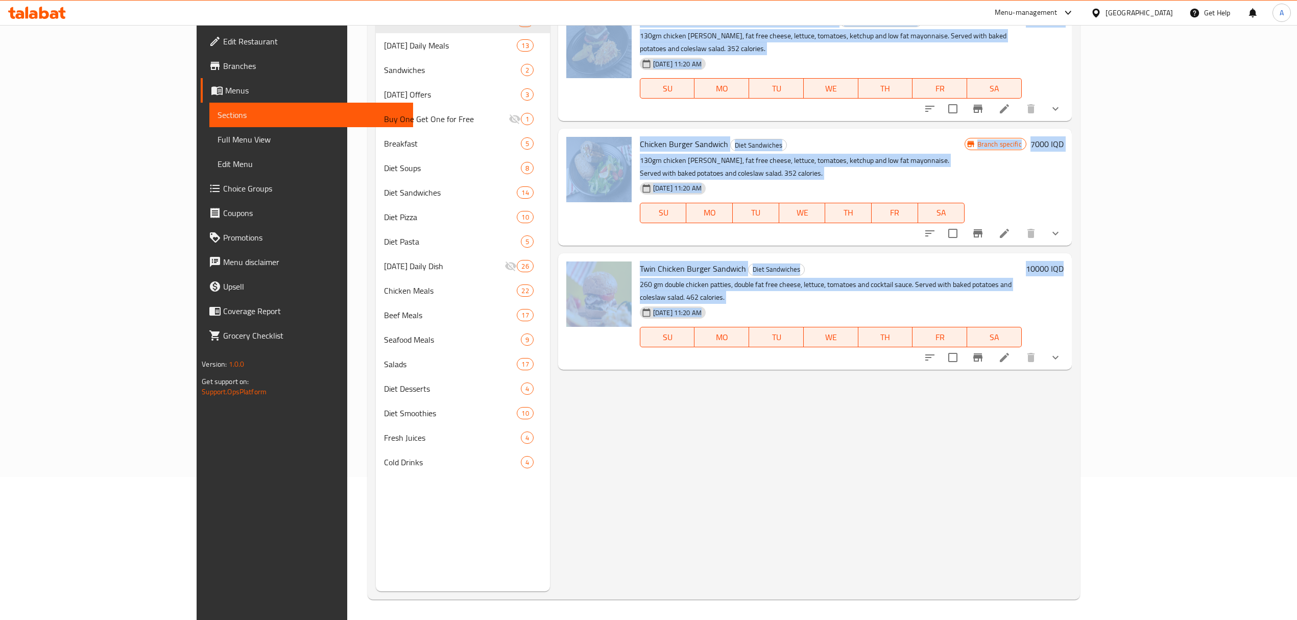
drag, startPoint x: 236, startPoint y: 31, endPoint x: 1248, endPoint y: 476, distance: 1105.8
click at [1100, 480] on div "Home / Restaurants management / Menus / Sections Diet Kitchen Open import expor…" at bounding box center [723, 251] width 753 height 738
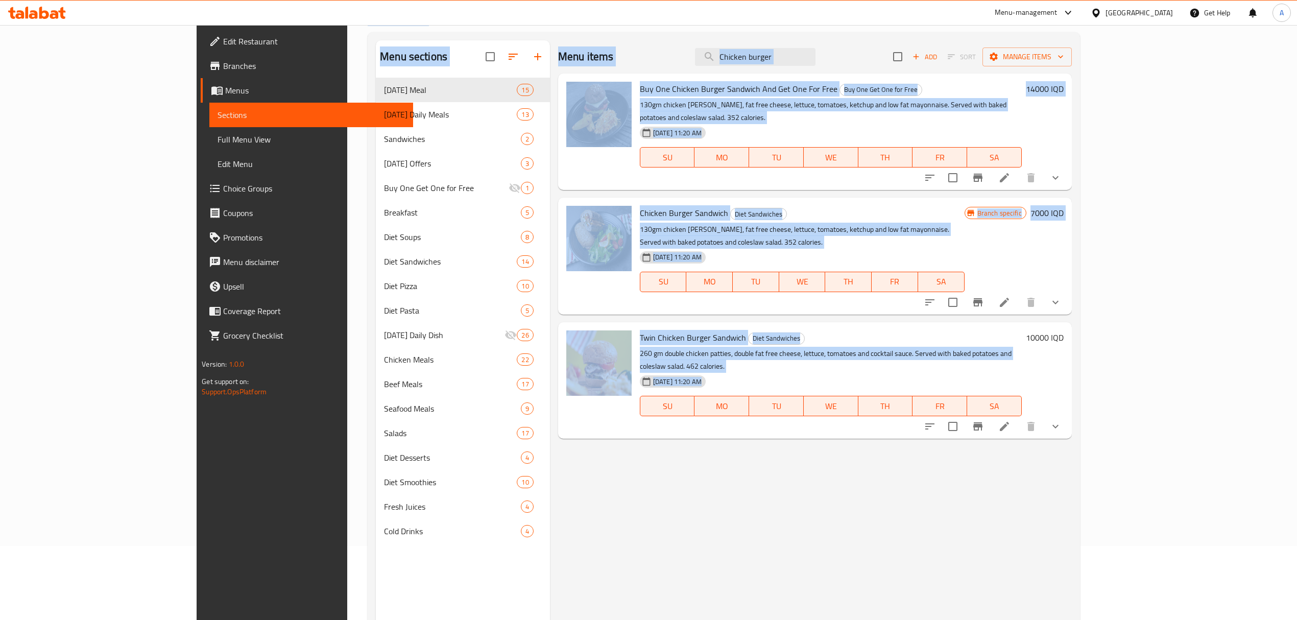
scroll to position [0, 0]
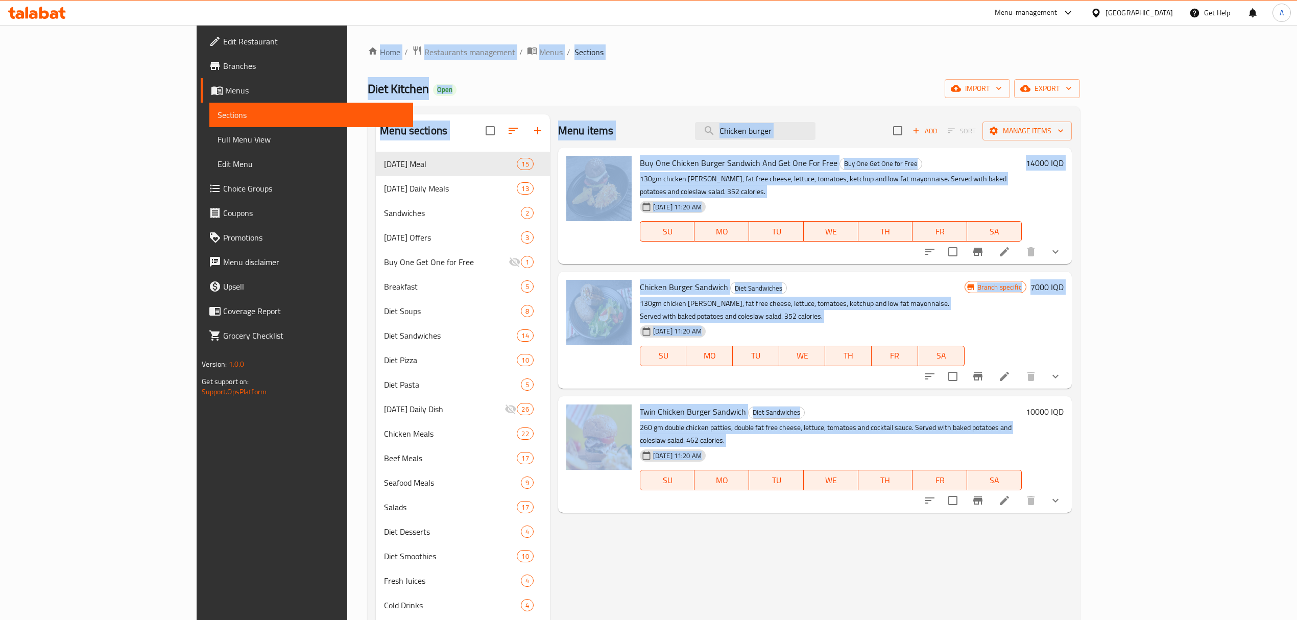
click at [1071, 527] on div "Menu items Chicken burger Add Sort Manage items Buy One Chicken Burger Sandwich…" at bounding box center [811, 424] width 522 height 620
drag, startPoint x: 1245, startPoint y: 523, endPoint x: 224, endPoint y: 50, distance: 1125.1
click at [347, 50] on div "Home / Restaurants management / Menus / Sections Diet Kitchen Open import expor…" at bounding box center [723, 394] width 753 height 738
click at [603, 143] on div "Menu items Chicken burger Add Sort Manage items" at bounding box center [815, 130] width 514 height 33
click at [558, 127] on h2 "Menu items" at bounding box center [586, 130] width 56 height 15
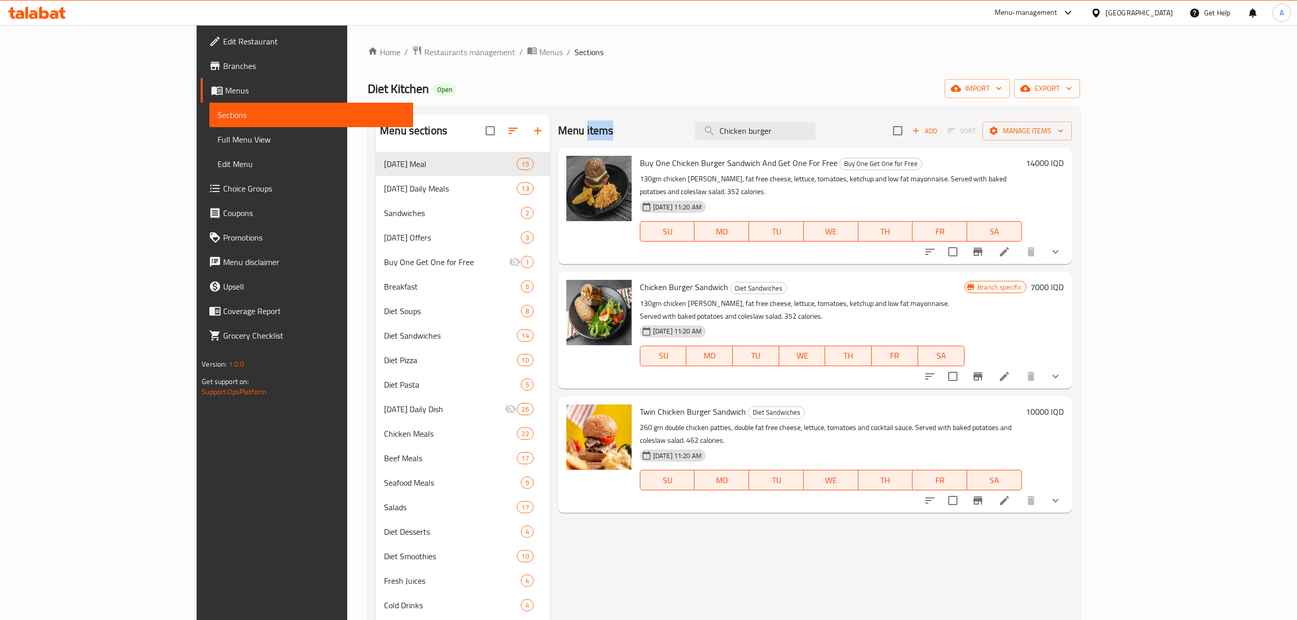
click at [558, 127] on h2 "Menu items" at bounding box center [586, 130] width 56 height 15
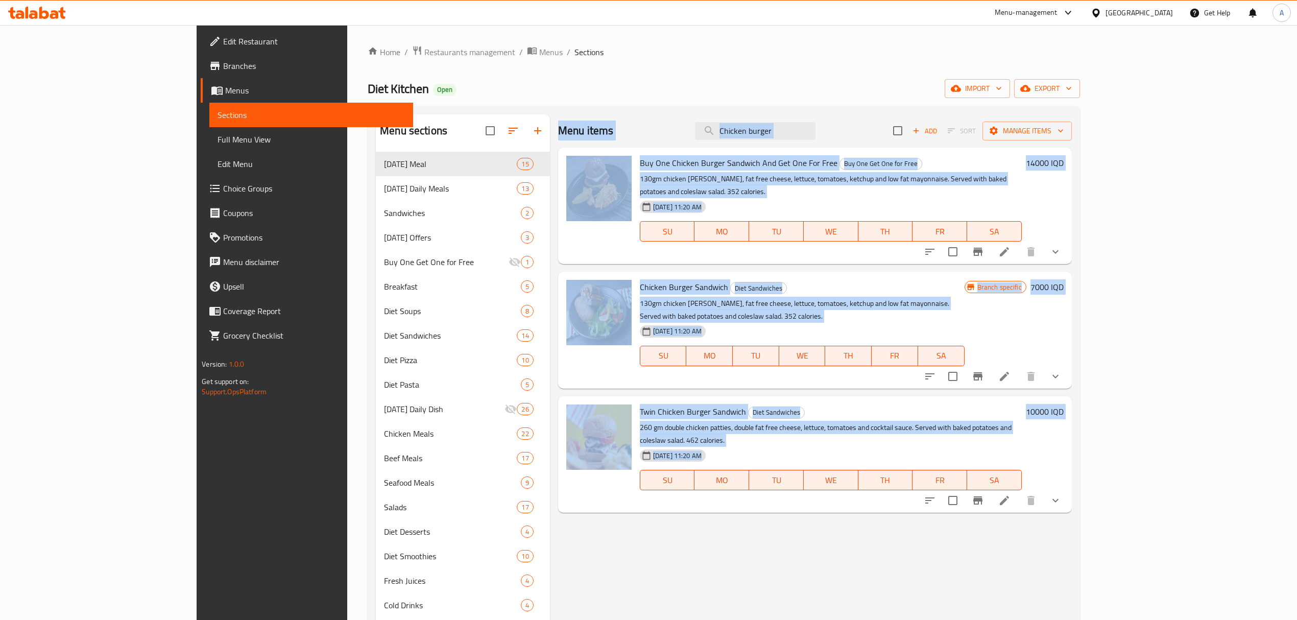
drag, startPoint x: 547, startPoint y: 127, endPoint x: 955, endPoint y: 537, distance: 578.3
click at [954, 537] on div "Menu items Chicken burger Add Sort Manage items Buy One Chicken Burger Sandwich…" at bounding box center [811, 424] width 522 height 620
click at [964, 537] on div "Menu items Chicken burger Add Sort Manage items Buy One Chicken Burger Sandwich…" at bounding box center [811, 424] width 522 height 620
click at [1071, 541] on div "Menu items Chicken burger Add Sort Manage items Buy One Chicken Burger Sandwich…" at bounding box center [811, 424] width 522 height 620
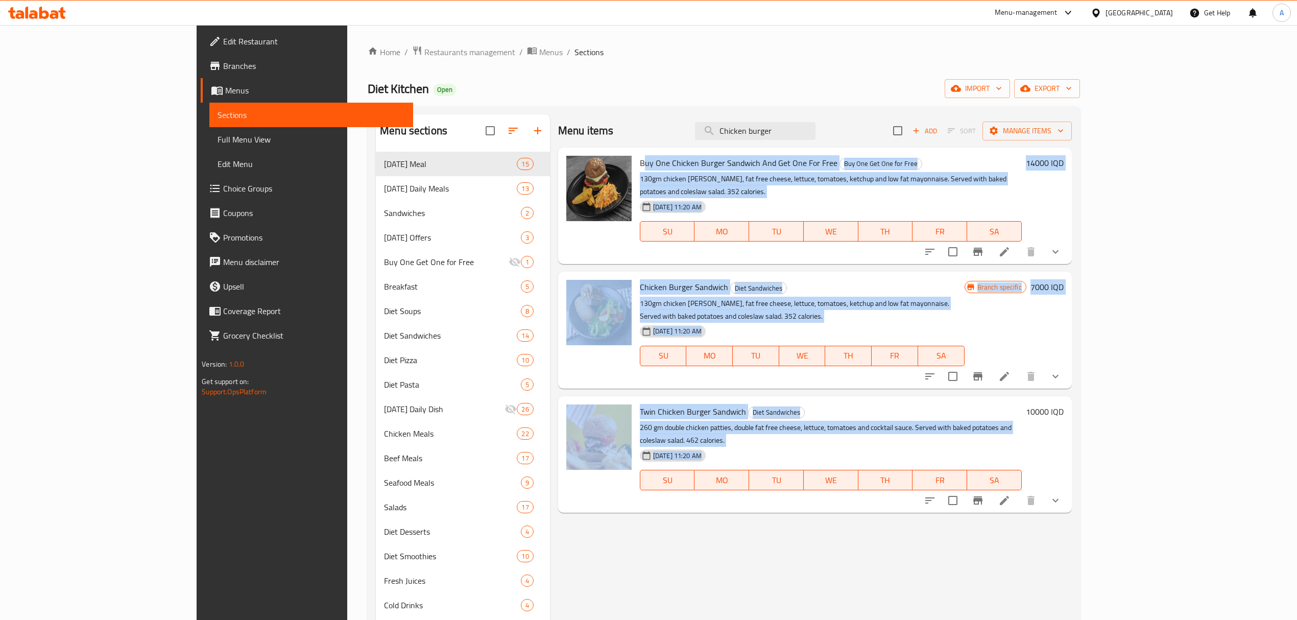
drag, startPoint x: 1209, startPoint y: 523, endPoint x: 593, endPoint y: 150, distance: 720.3
click at [593, 150] on div "Menu items Chicken burger Add Sort Manage items Buy One Chicken Burger Sandwich…" at bounding box center [811, 424] width 522 height 620
click at [640, 165] on span "Buy One Chicken Burger Sandwich And Get One For Free" at bounding box center [739, 162] width 198 height 15
drag, startPoint x: 601, startPoint y: 165, endPoint x: 770, endPoint y: 378, distance: 271.4
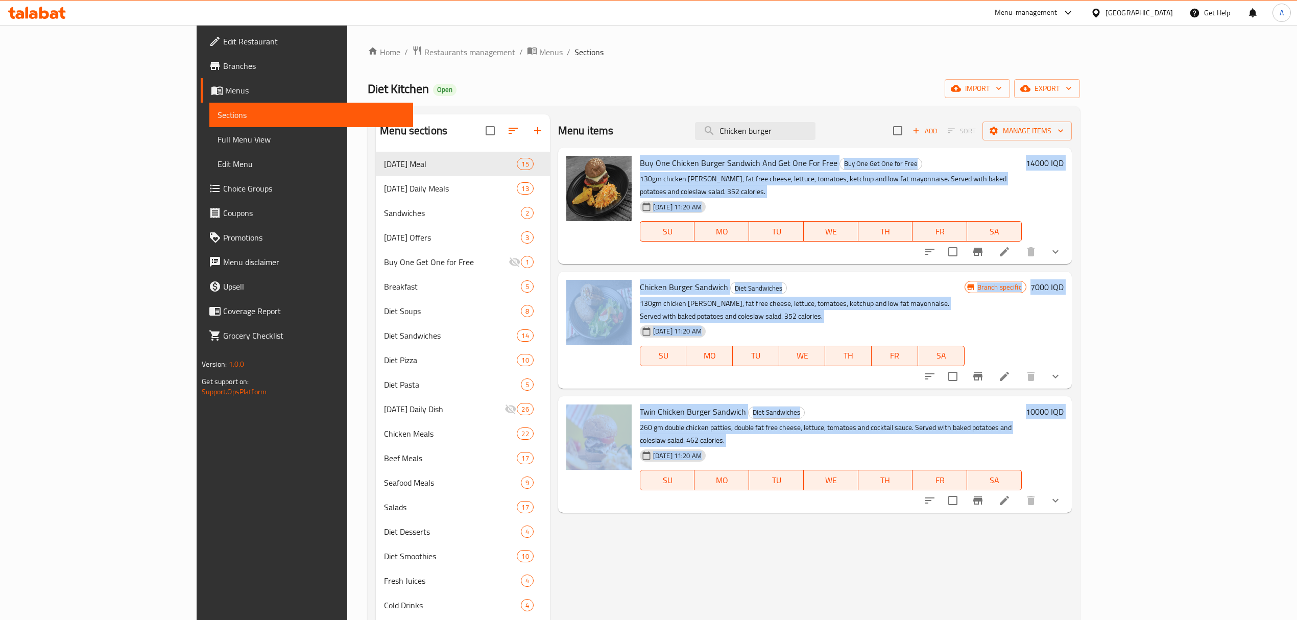
click at [776, 163] on div "Buy One Chicken Burger Sandwich And Get One For Free Buy One Get One for Free 1…" at bounding box center [815, 155] width 514 height 15
